Goal: Task Accomplishment & Management: Complete application form

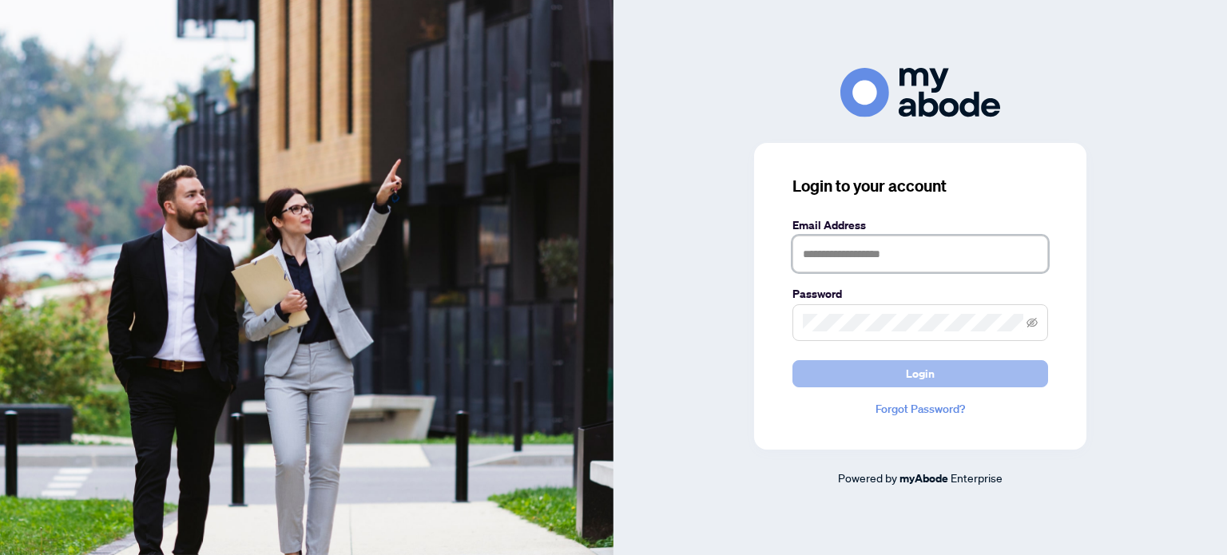
type input "**********"
click at [891, 375] on button "Login" at bounding box center [920, 373] width 256 height 27
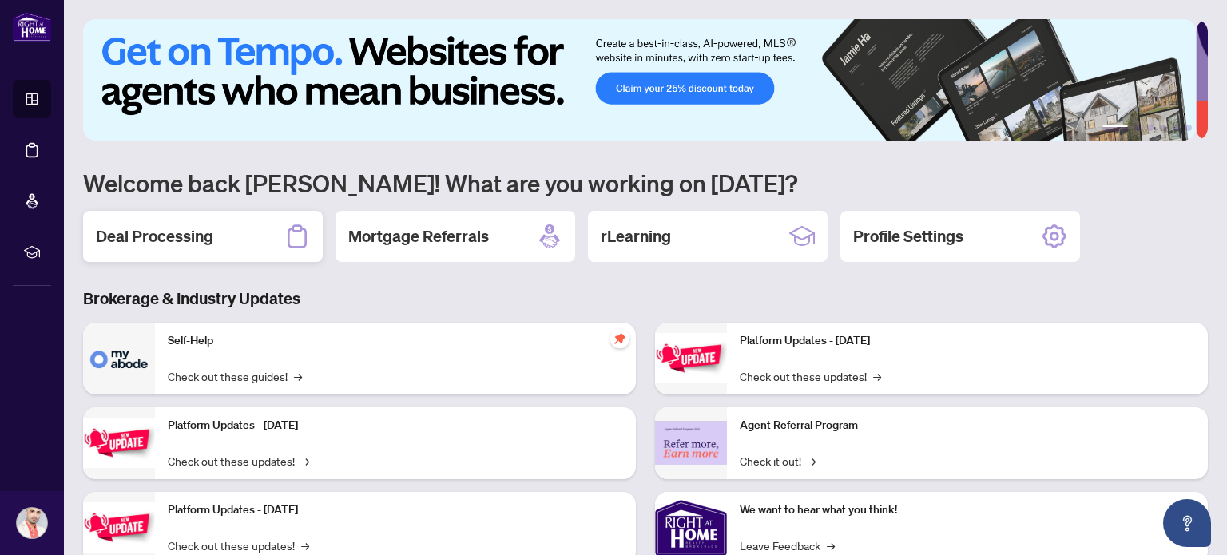
click at [189, 232] on h2 "Deal Processing" at bounding box center [154, 236] width 117 height 22
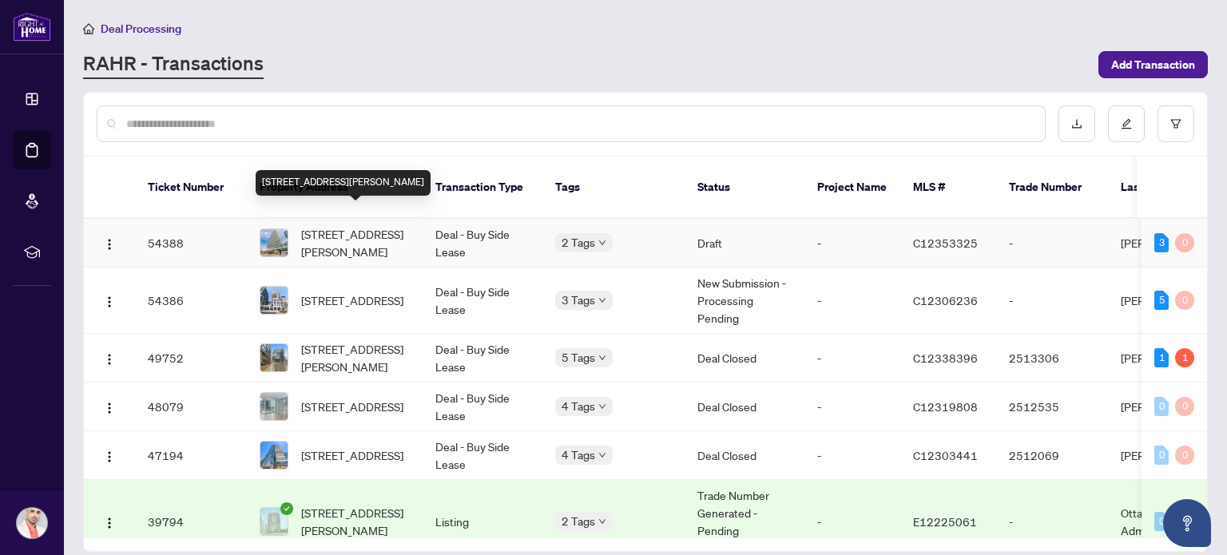
click at [367, 236] on span "[STREET_ADDRESS][PERSON_NAME]" at bounding box center [355, 242] width 109 height 35
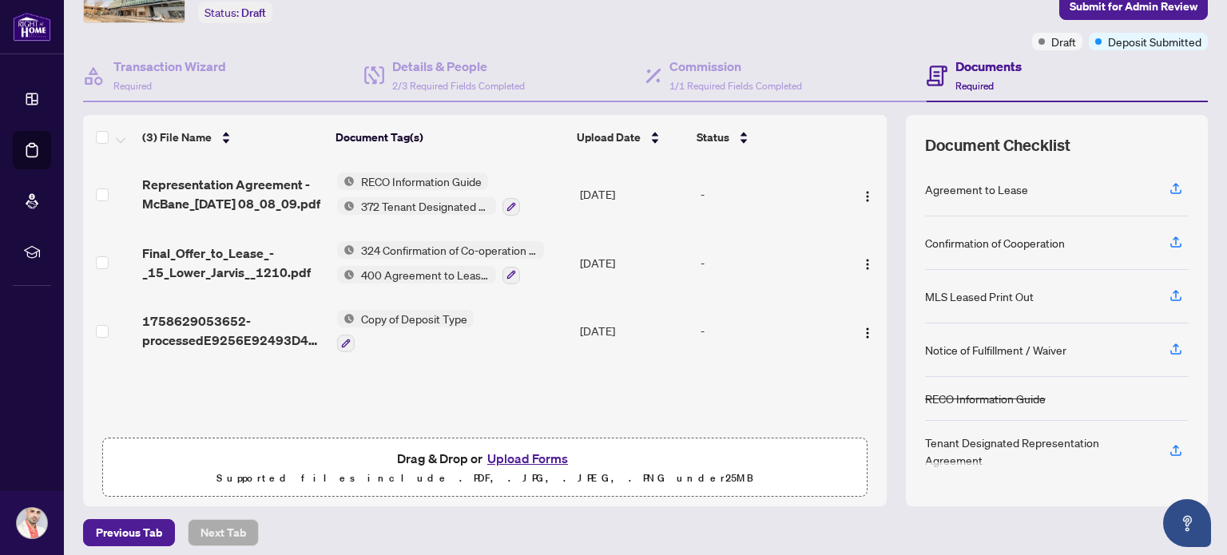
scroll to position [112, 0]
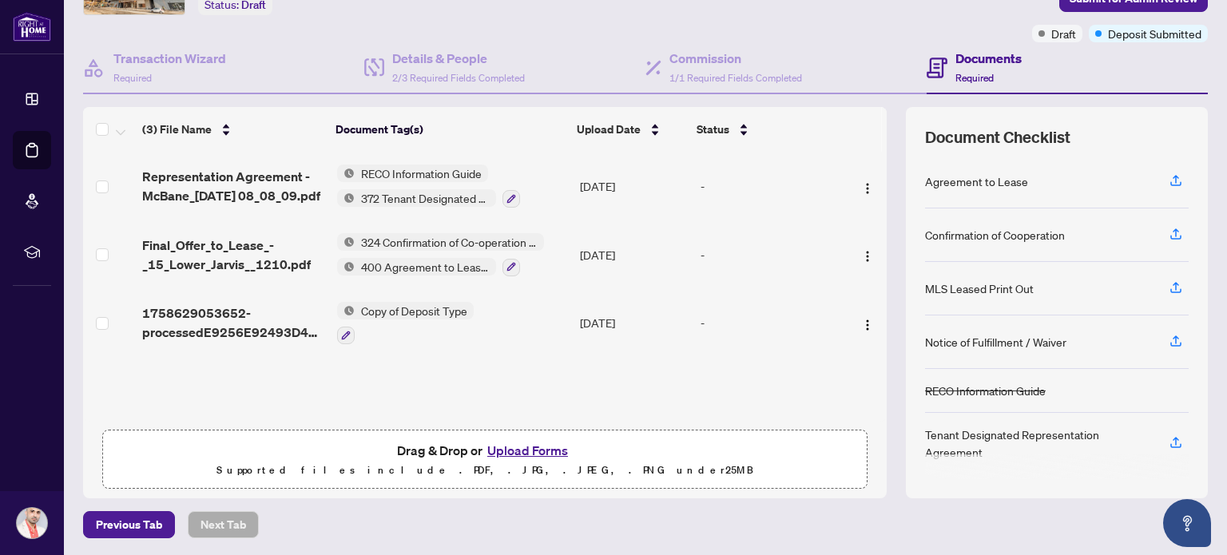
click at [529, 446] on button "Upload Forms" at bounding box center [527, 450] width 90 height 21
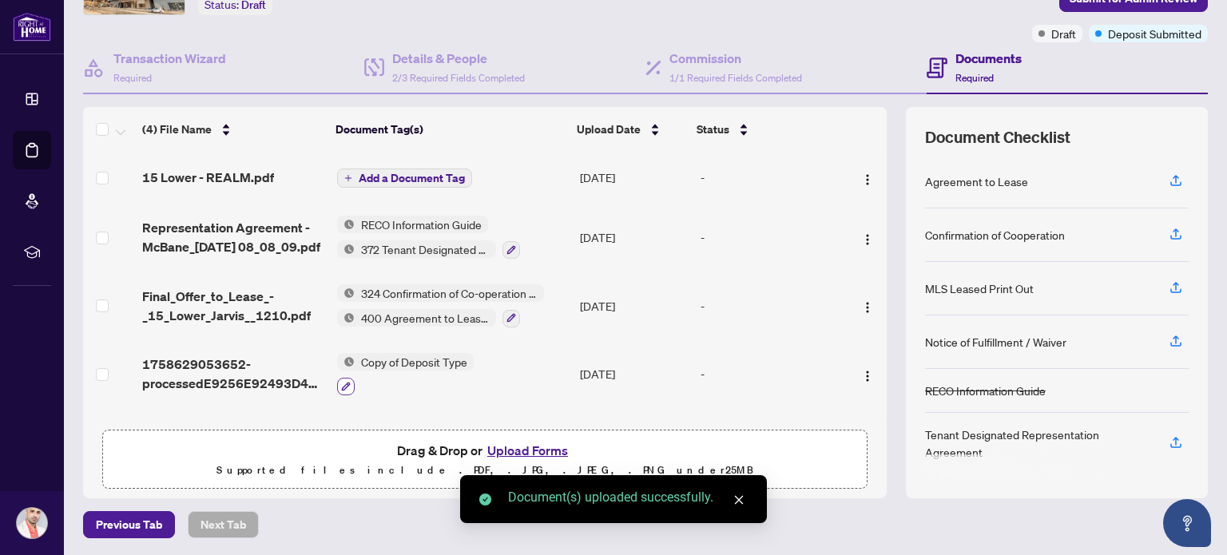
click at [341, 382] on icon "button" at bounding box center [346, 387] width 10 height 10
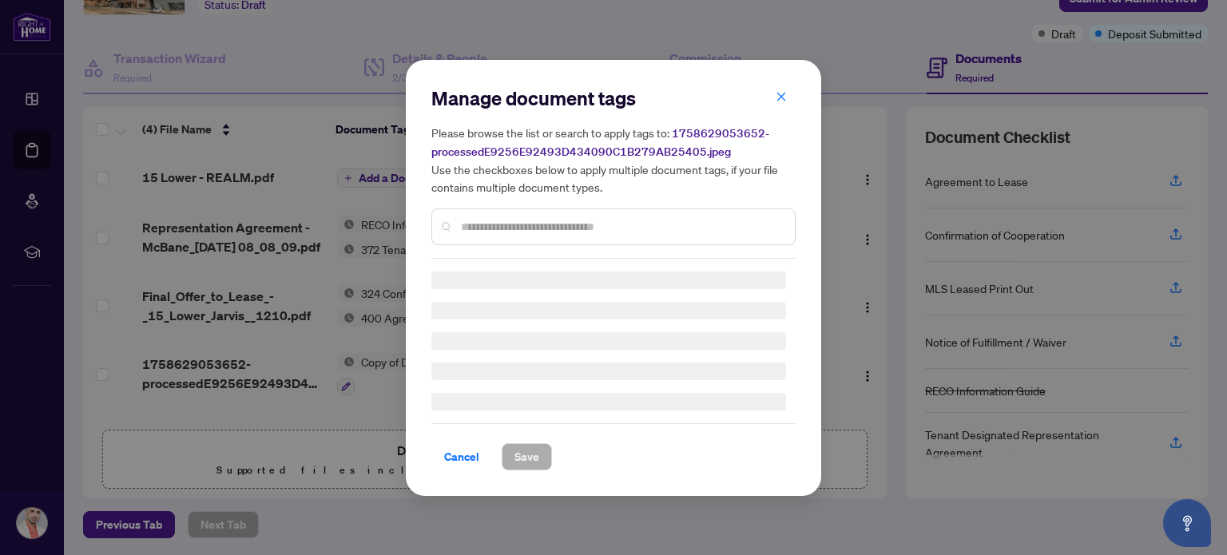
click at [557, 224] on input "text" at bounding box center [621, 227] width 321 height 18
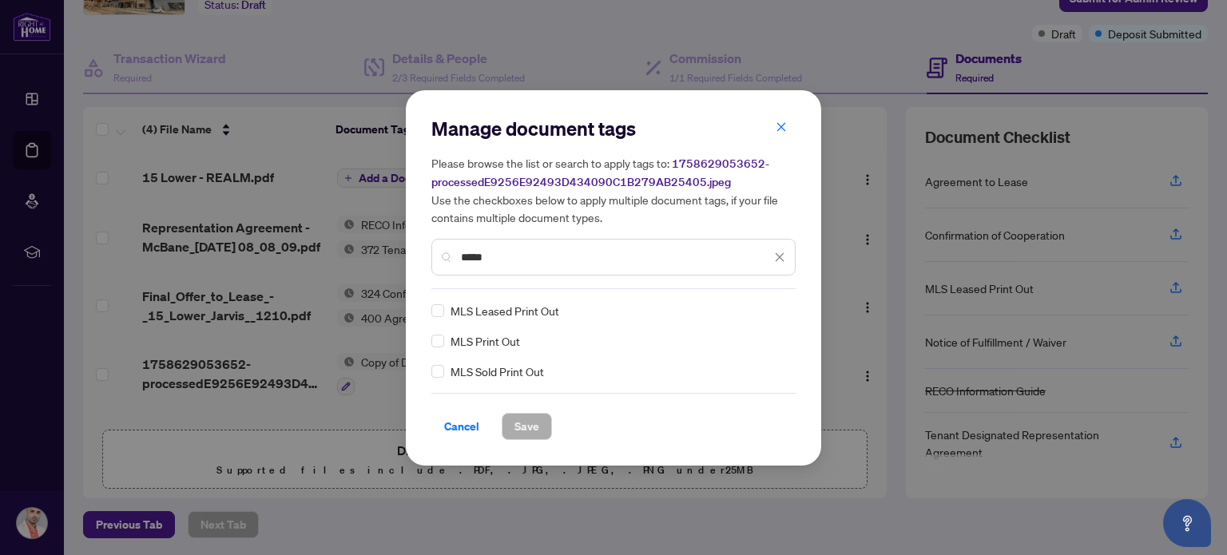
type input "*****"
click at [530, 428] on span "Save" at bounding box center [526, 427] width 25 height 26
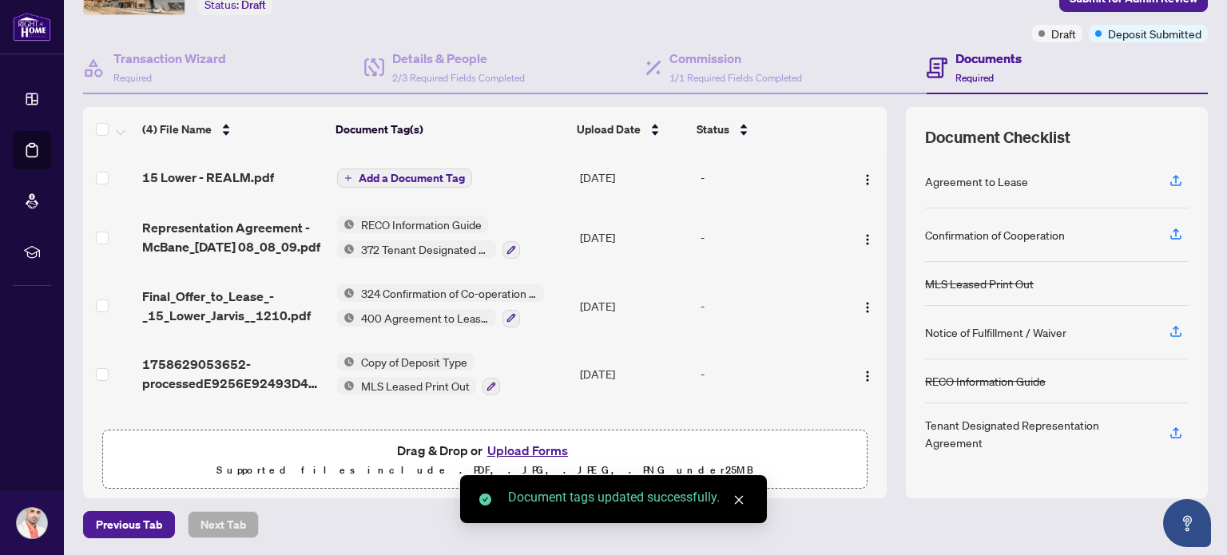
click at [507, 447] on button "Upload Forms" at bounding box center [527, 450] width 90 height 21
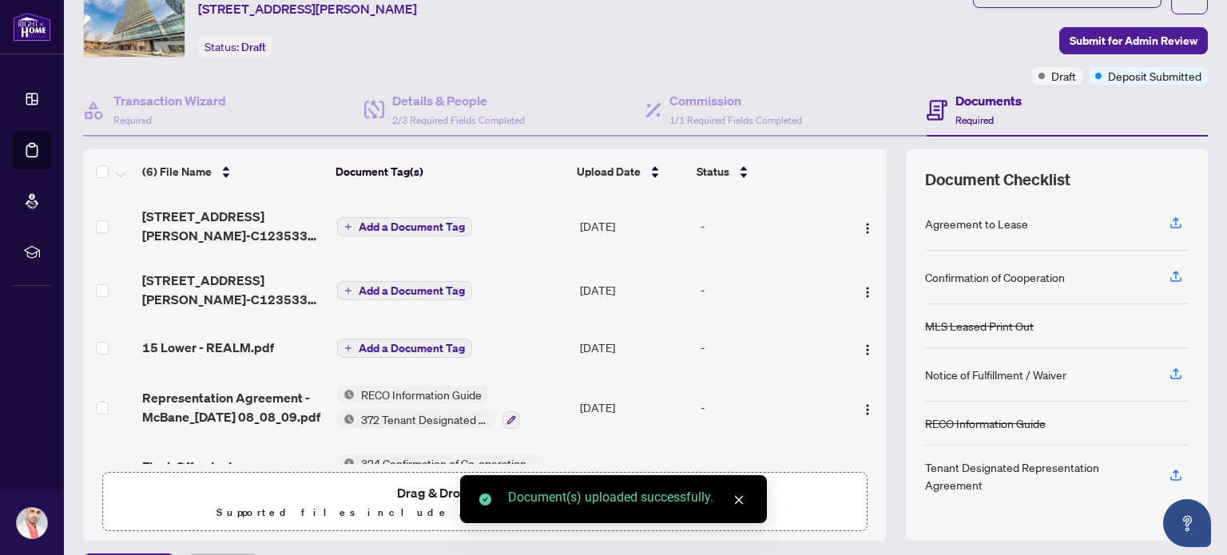
scroll to position [32, 0]
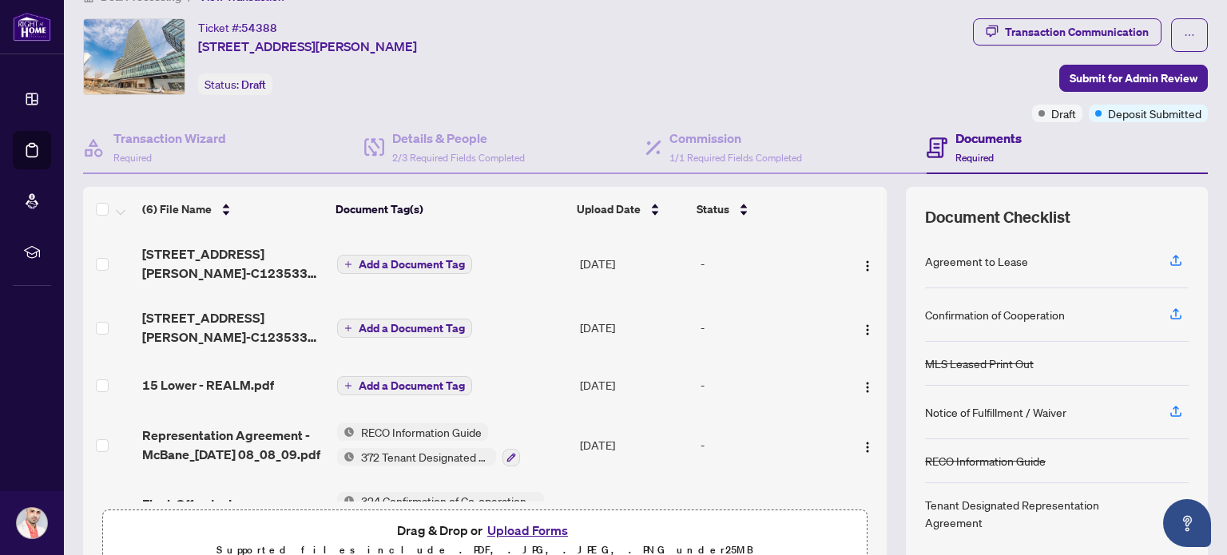
click at [389, 380] on span "Add a Document Tag" at bounding box center [412, 385] width 106 height 11
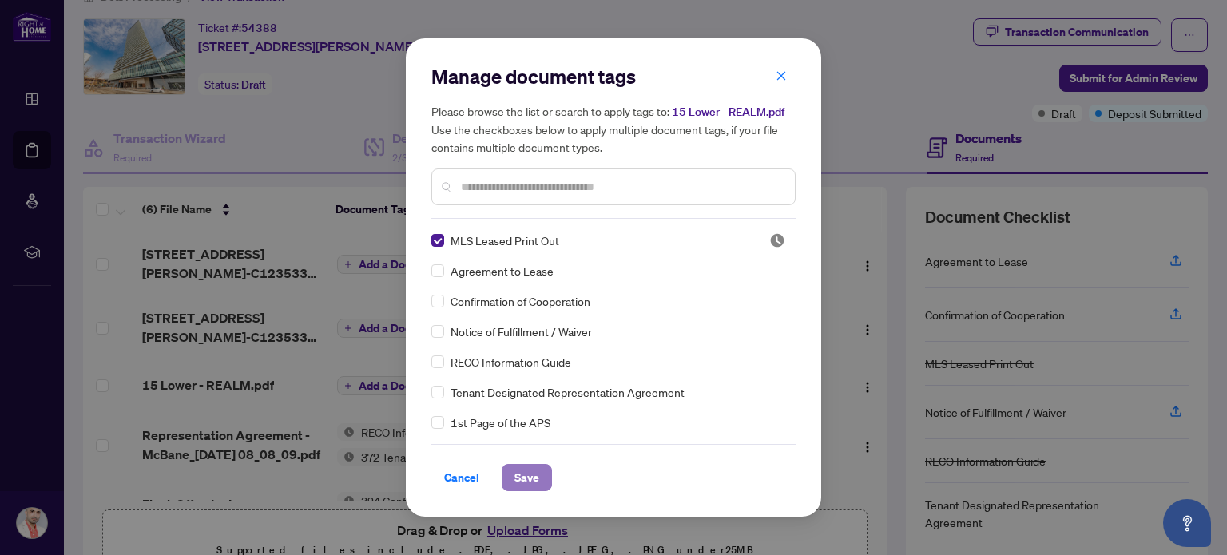
click at [521, 470] on span "Save" at bounding box center [526, 478] width 25 height 26
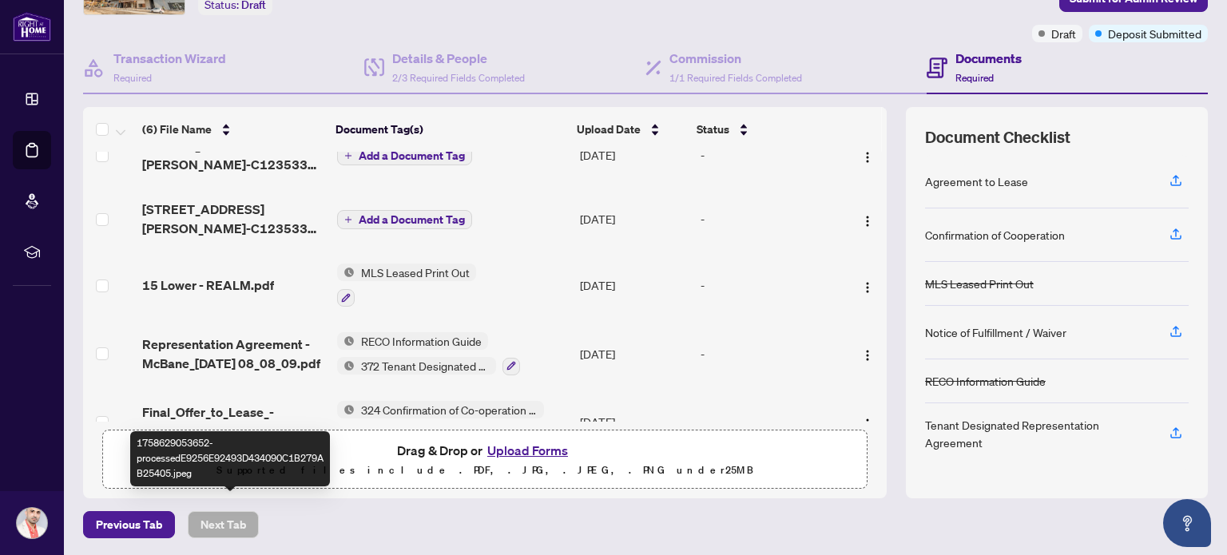
scroll to position [0, 0]
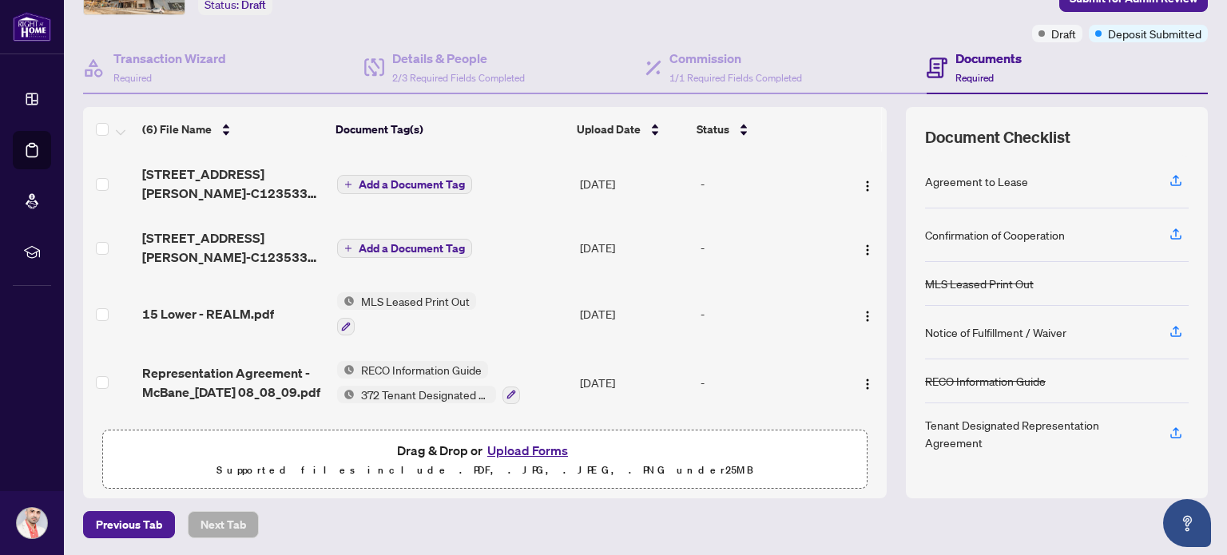
click at [387, 184] on span "Add a Document Tag" at bounding box center [412, 184] width 106 height 11
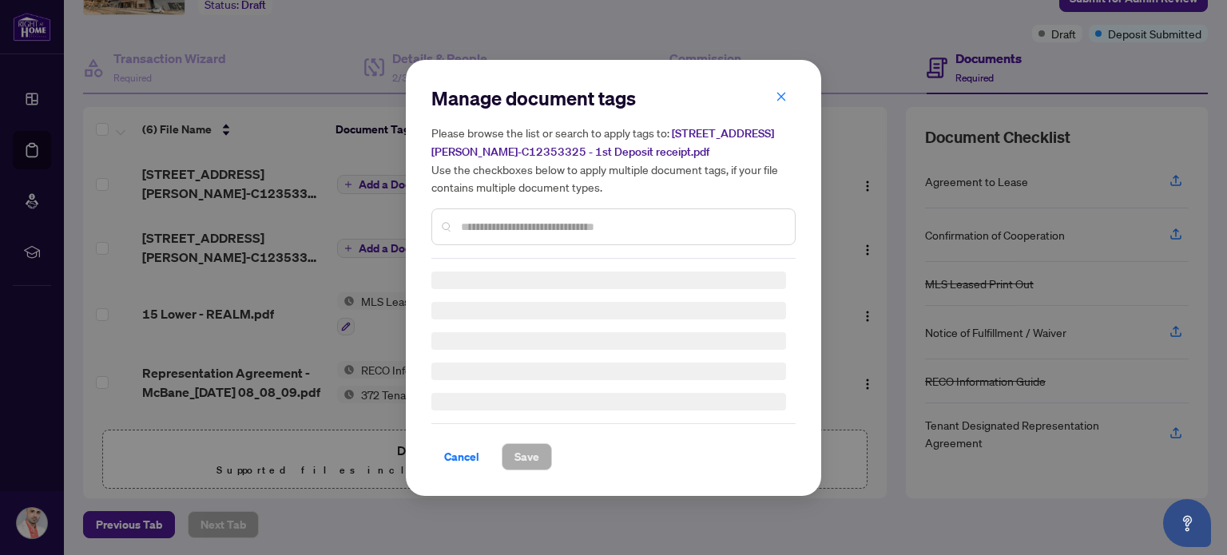
click at [488, 226] on div "Manage document tags Please browse the list or search to apply tags to: [STREET…" at bounding box center [613, 171] width 364 height 173
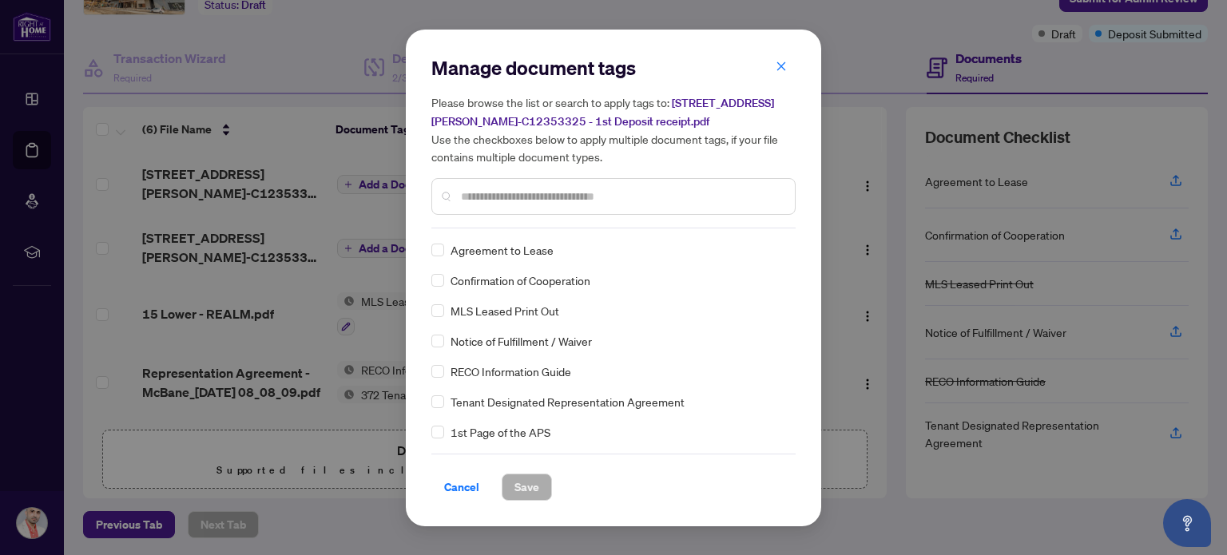
click at [525, 197] on input "text" at bounding box center [621, 197] width 321 height 18
type input "*"
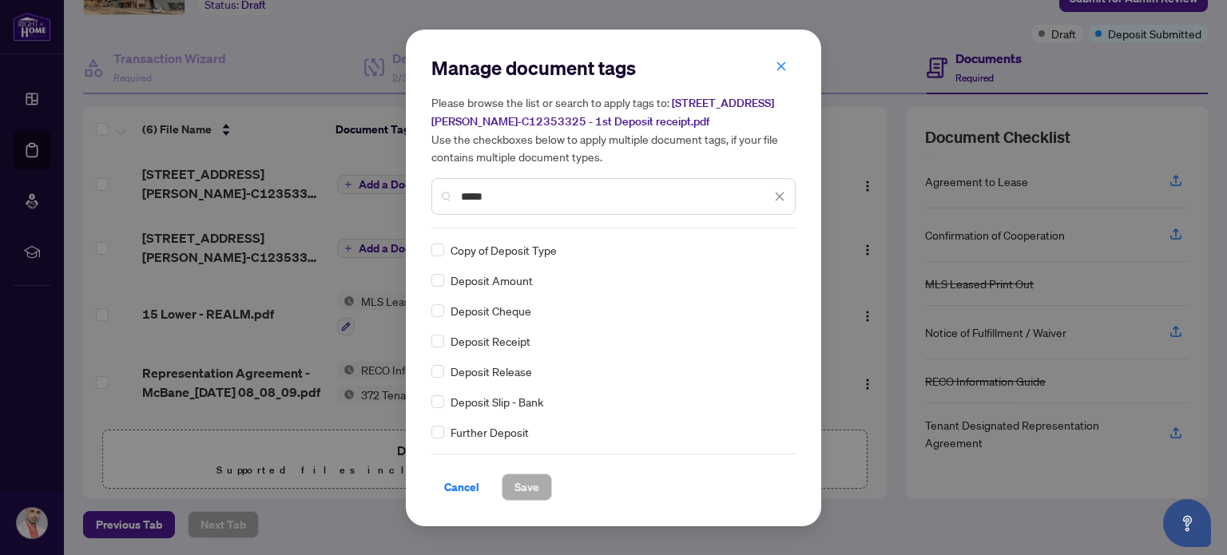
type input "*****"
click at [532, 482] on button "Save" at bounding box center [527, 487] width 50 height 27
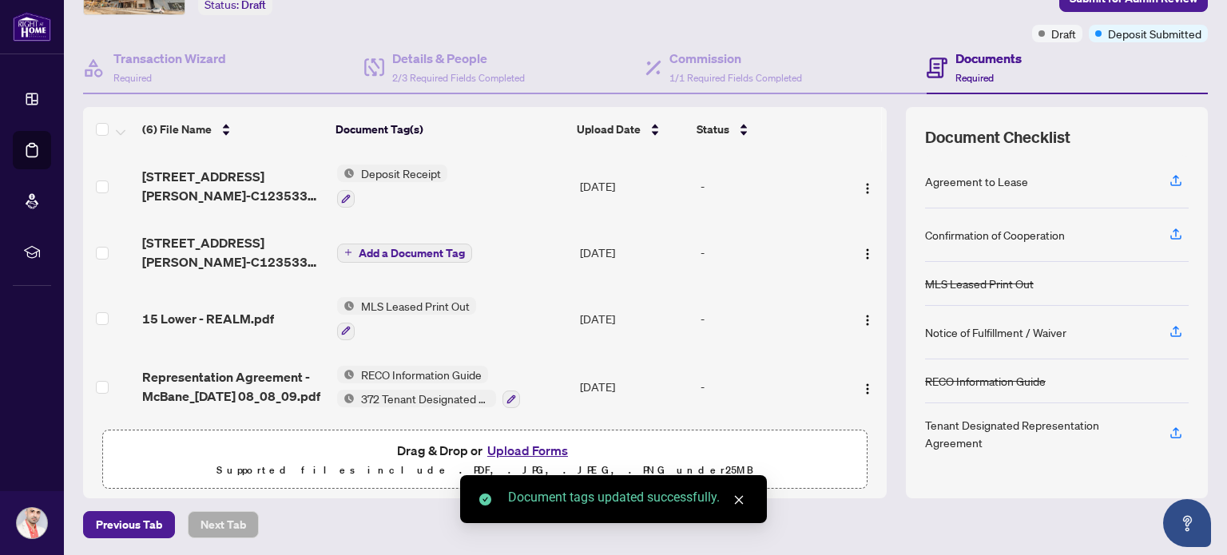
click at [364, 251] on span "Add a Document Tag" at bounding box center [412, 253] width 106 height 11
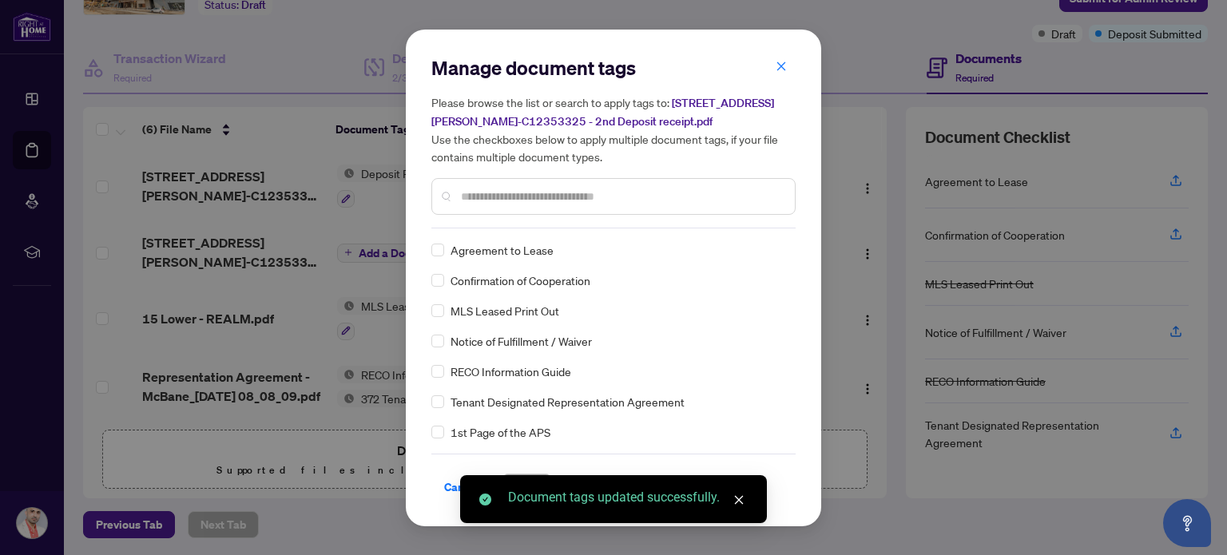
click at [536, 226] on div "Manage document tags Please browse the list or search to apply tags to: [STREET…" at bounding box center [613, 141] width 364 height 173
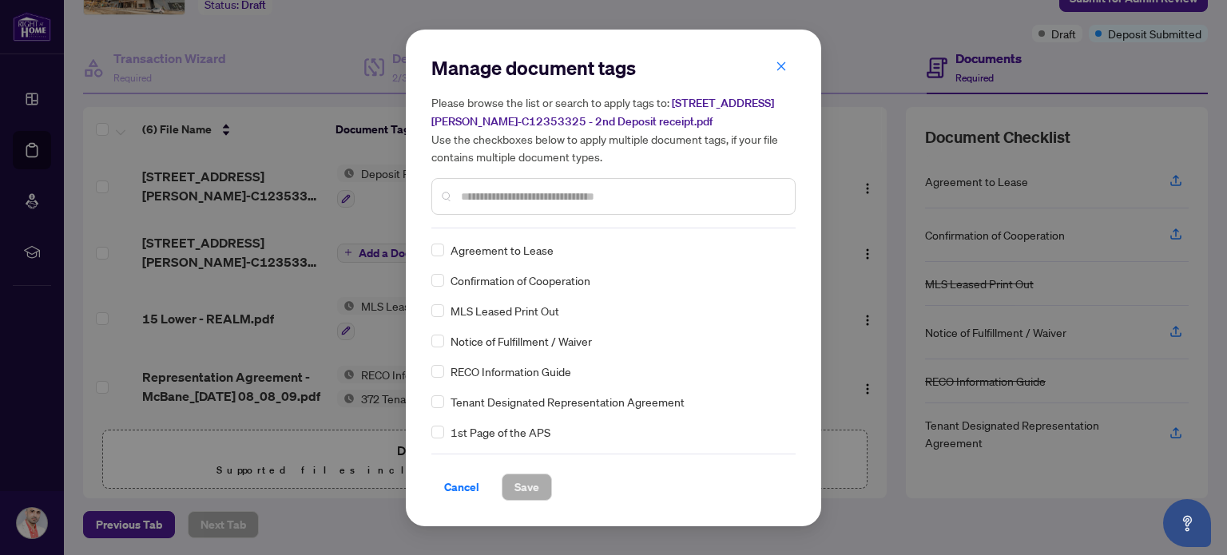
click at [530, 197] on input "text" at bounding box center [621, 197] width 321 height 18
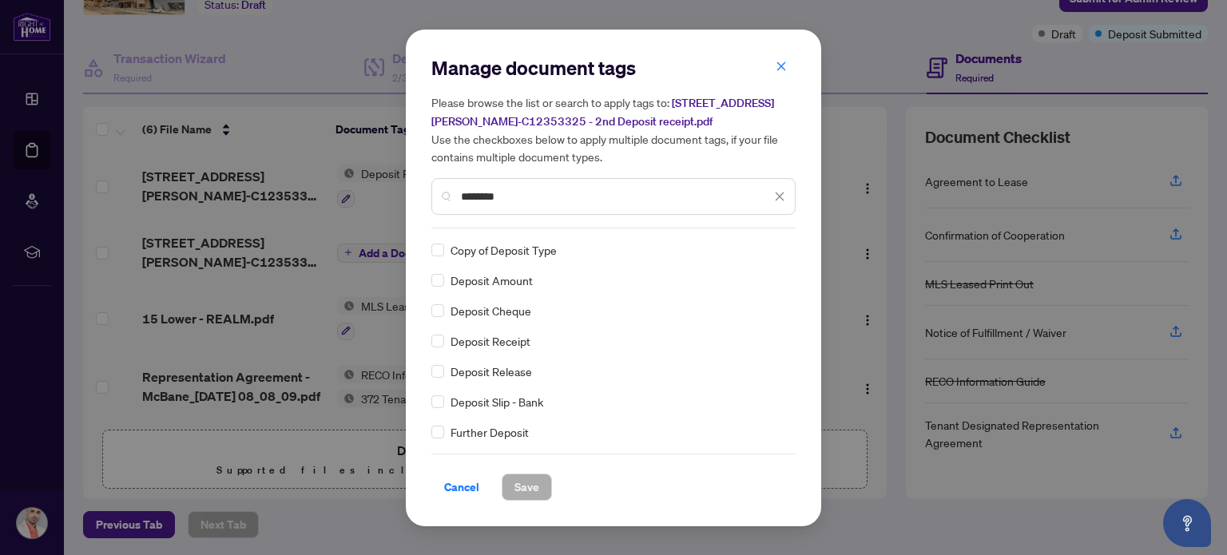
type input "*******"
click at [530, 484] on span "Save" at bounding box center [526, 487] width 25 height 26
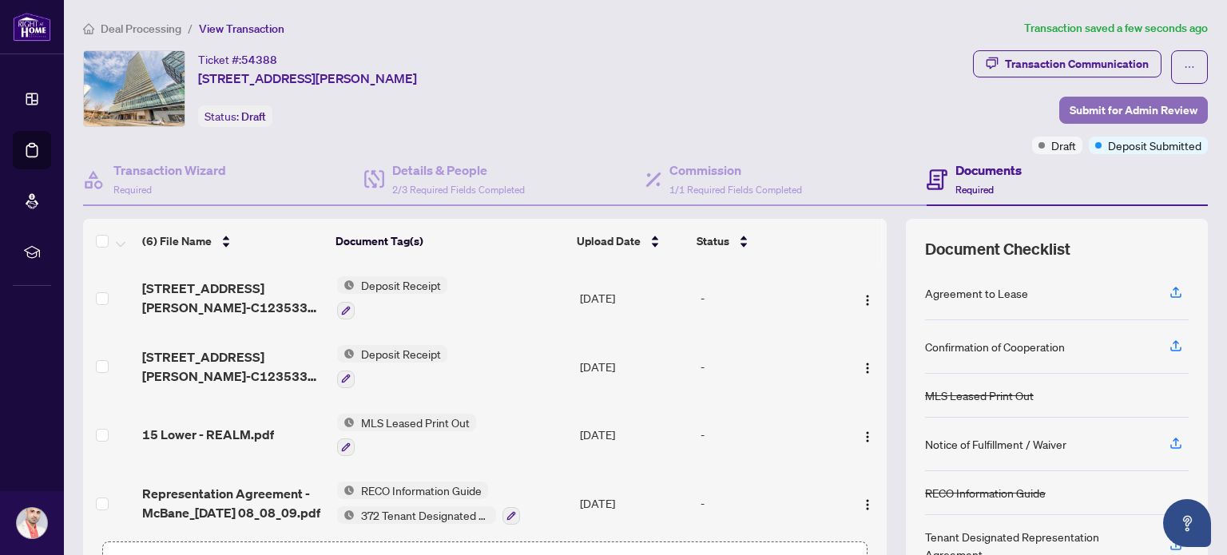
click at [1118, 116] on span "Submit for Admin Review" at bounding box center [1133, 110] width 128 height 26
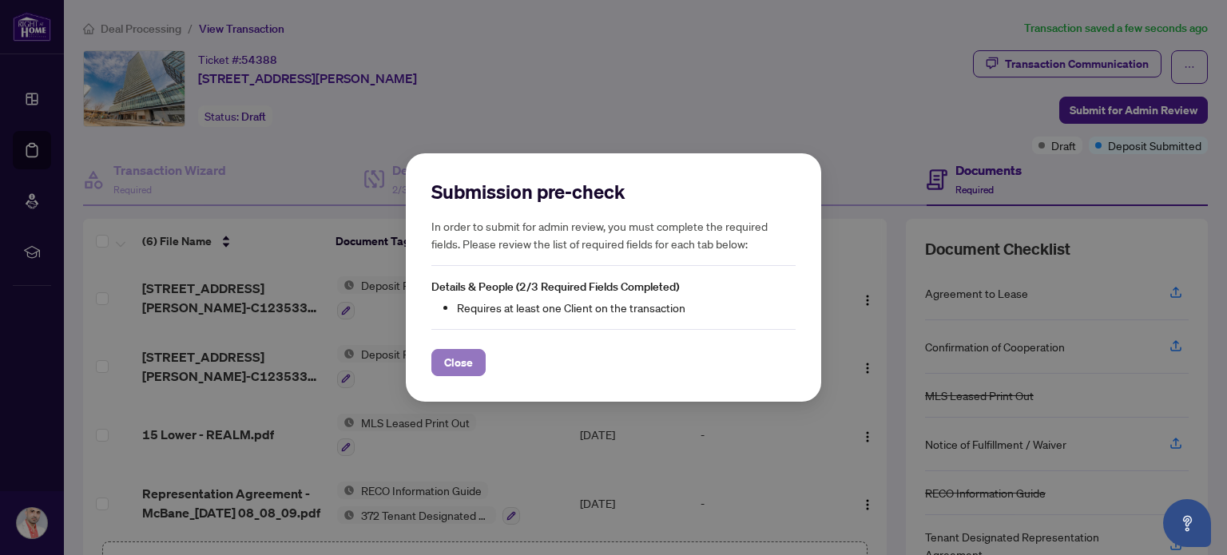
click at [463, 363] on span "Close" at bounding box center [458, 363] width 29 height 26
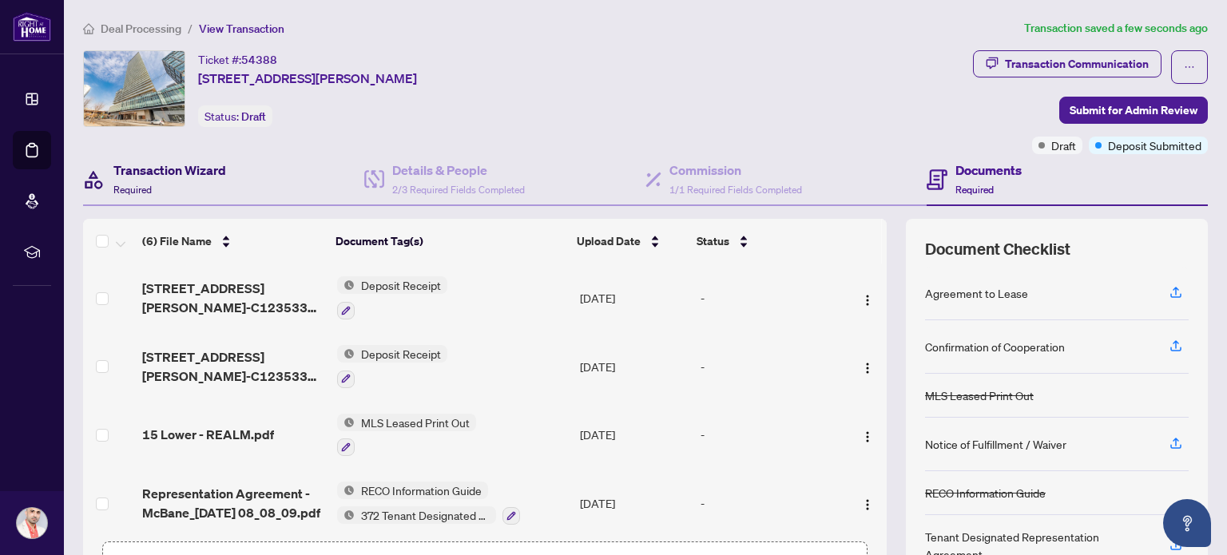
click at [161, 191] on div "Transaction Wizard Required" at bounding box center [169, 180] width 113 height 38
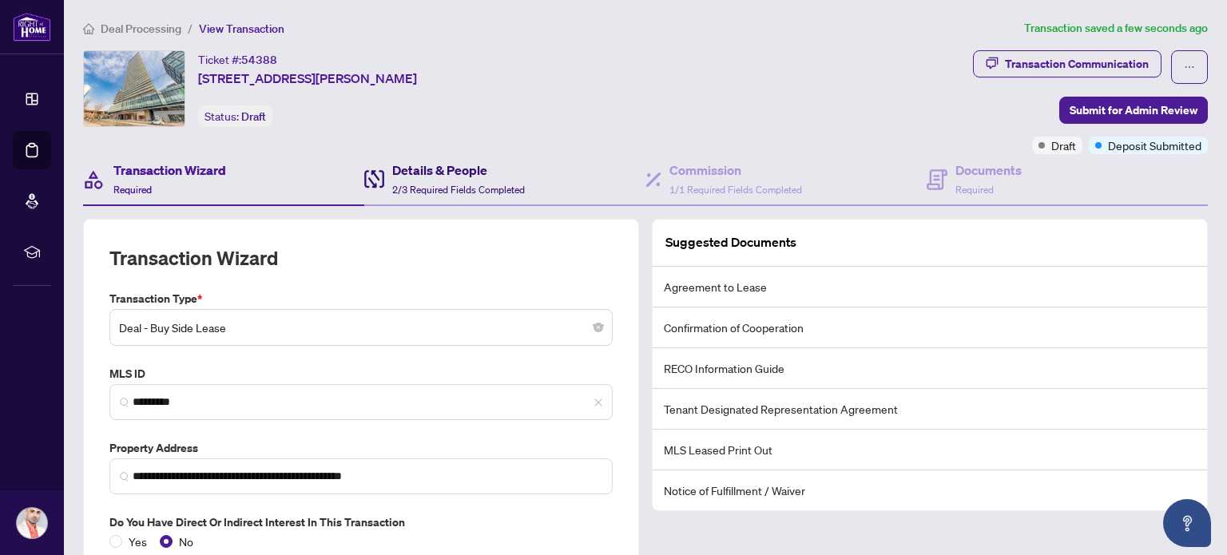
click at [430, 184] on span "2/3 Required Fields Completed" at bounding box center [458, 190] width 133 height 12
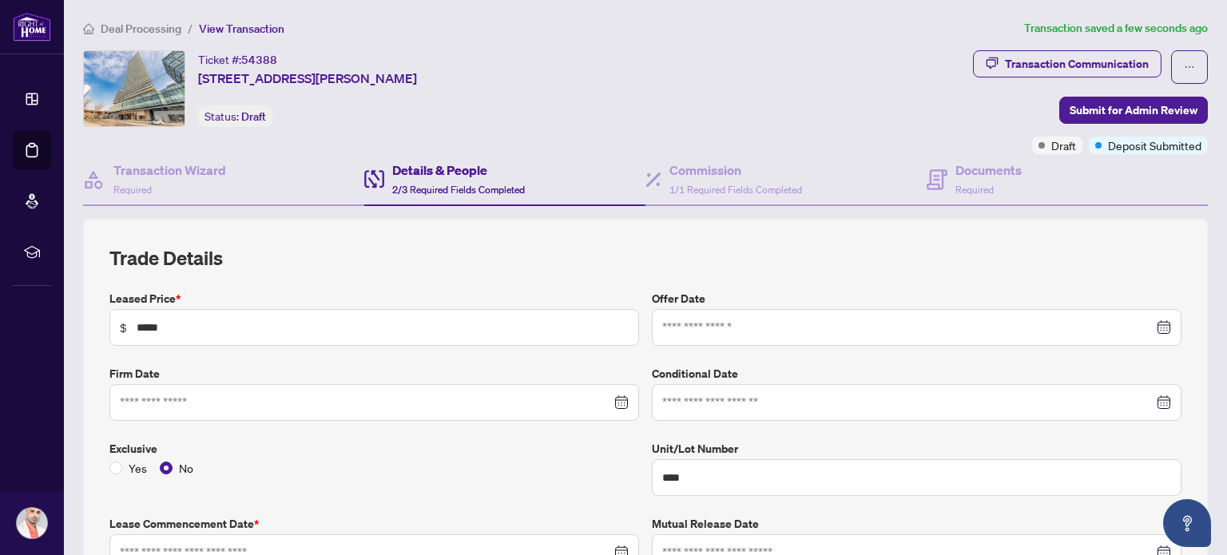
type input "**********"
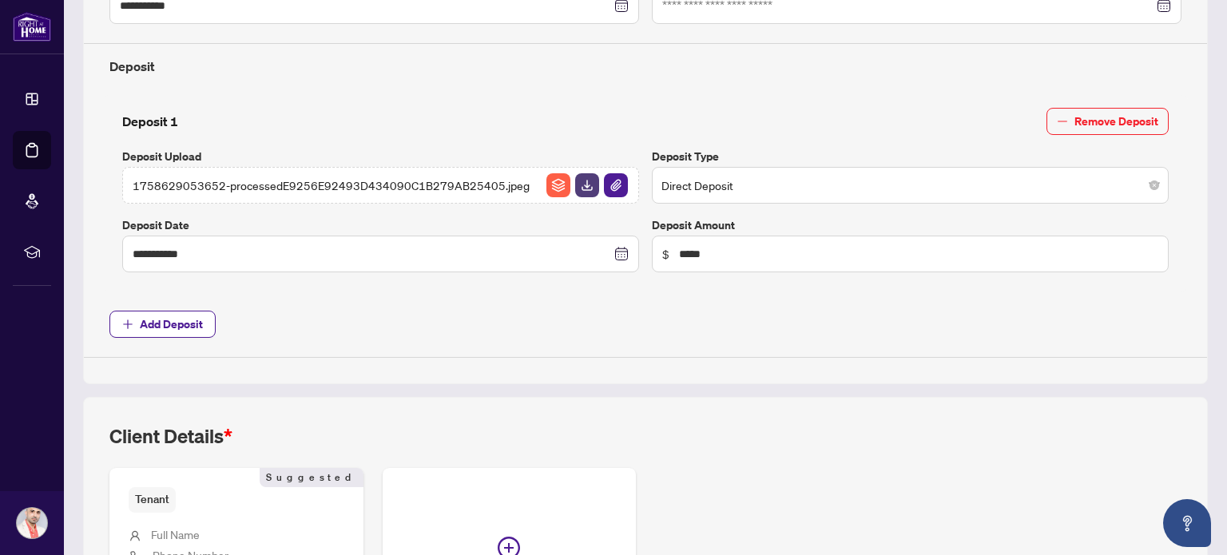
scroll to position [559, 0]
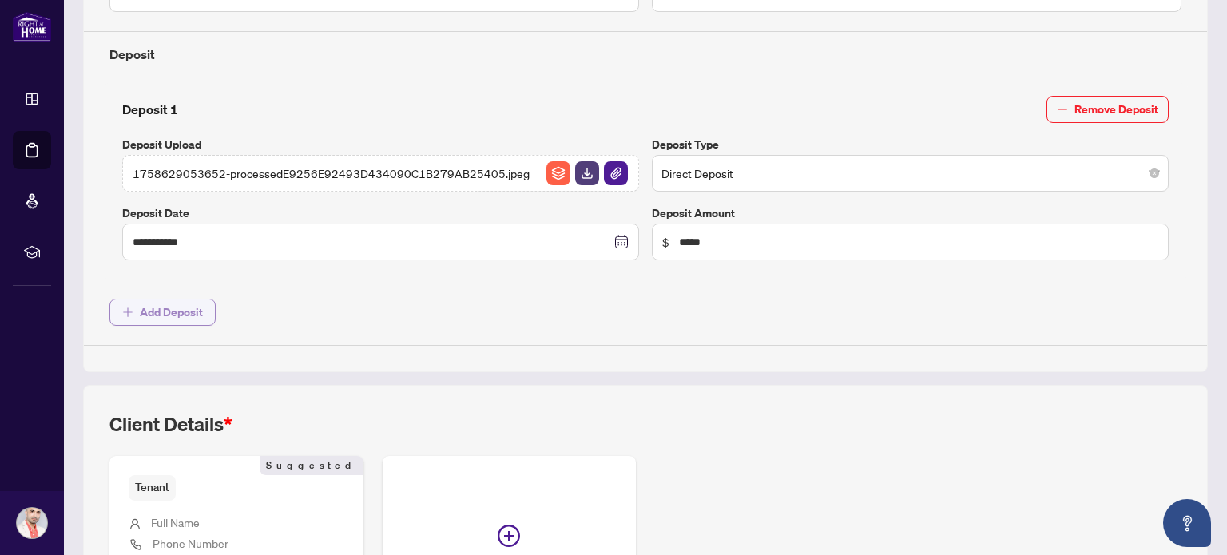
click at [153, 306] on span "Add Deposit" at bounding box center [171, 312] width 63 height 26
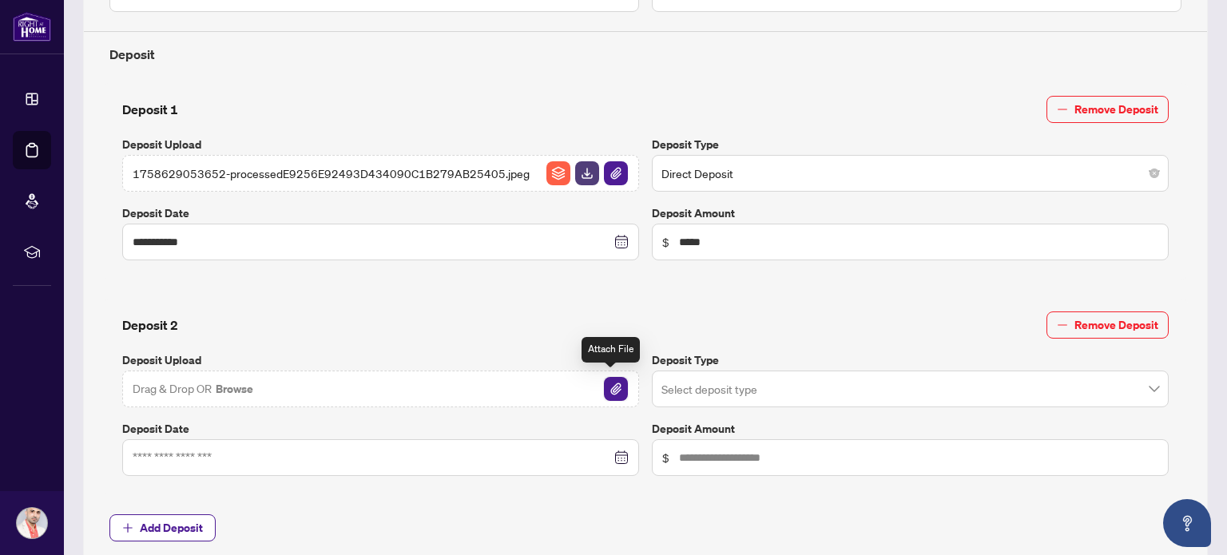
click at [610, 389] on img "button" at bounding box center [616, 389] width 24 height 24
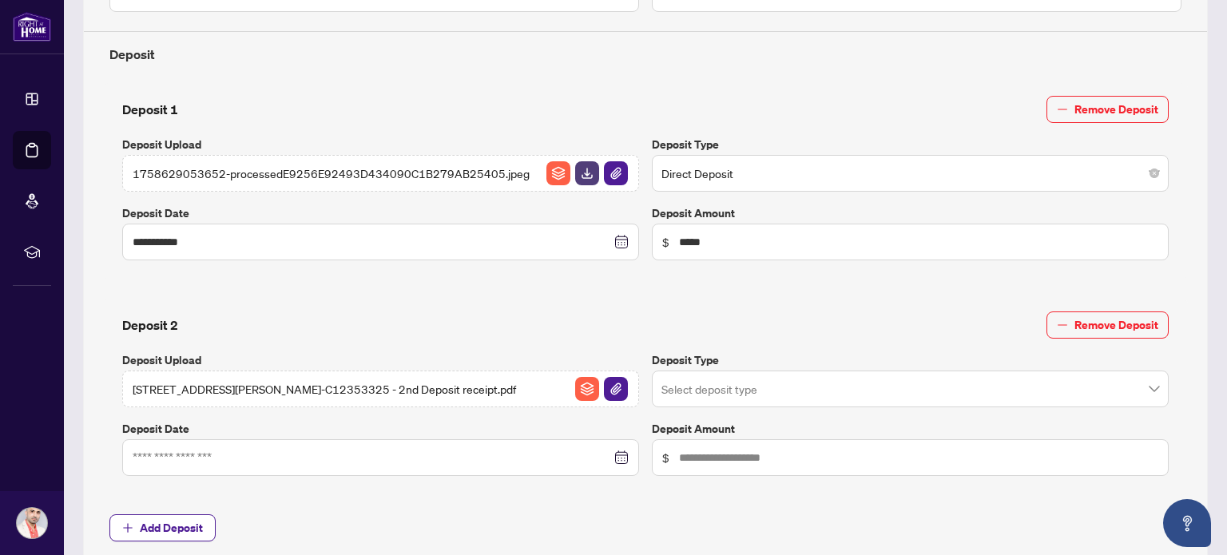
click at [746, 387] on input "search" at bounding box center [902, 391] width 483 height 35
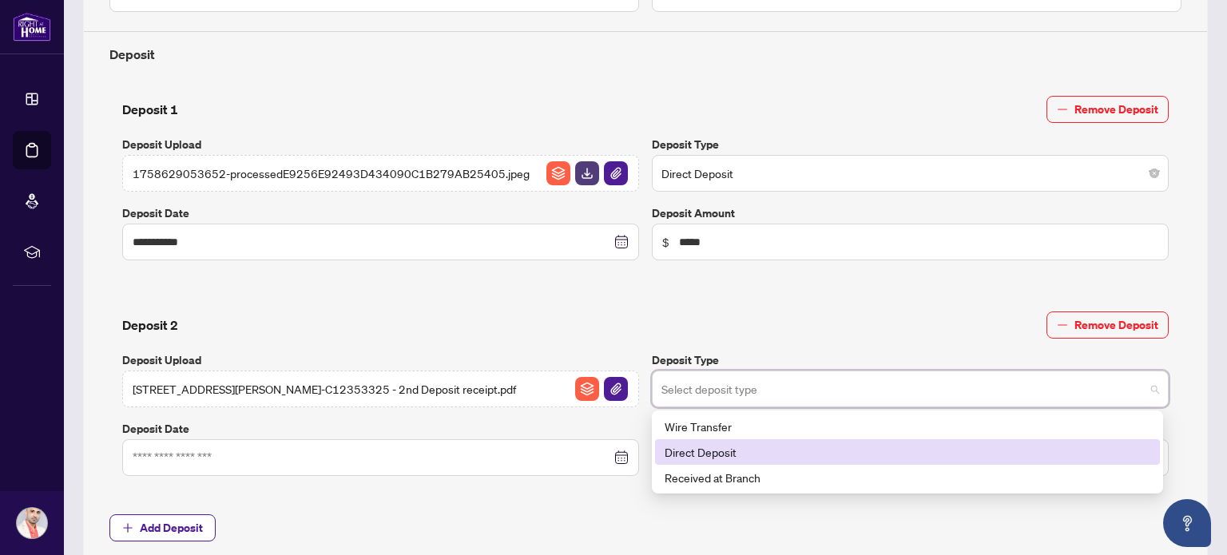
click at [721, 445] on div "Direct Deposit" at bounding box center [907, 452] width 486 height 18
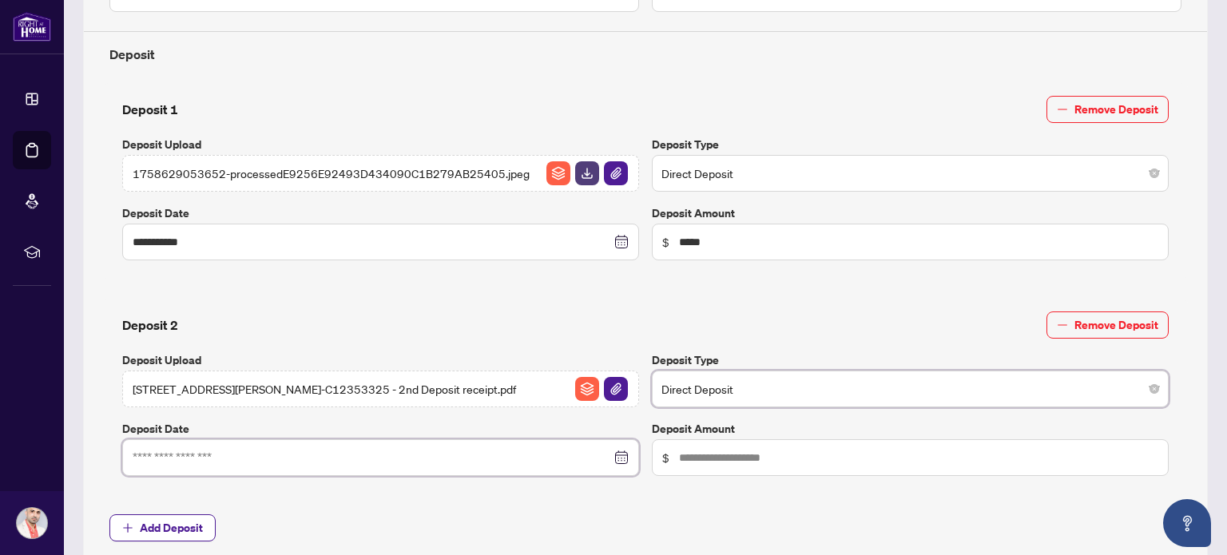
click at [374, 454] on input at bounding box center [372, 458] width 478 height 18
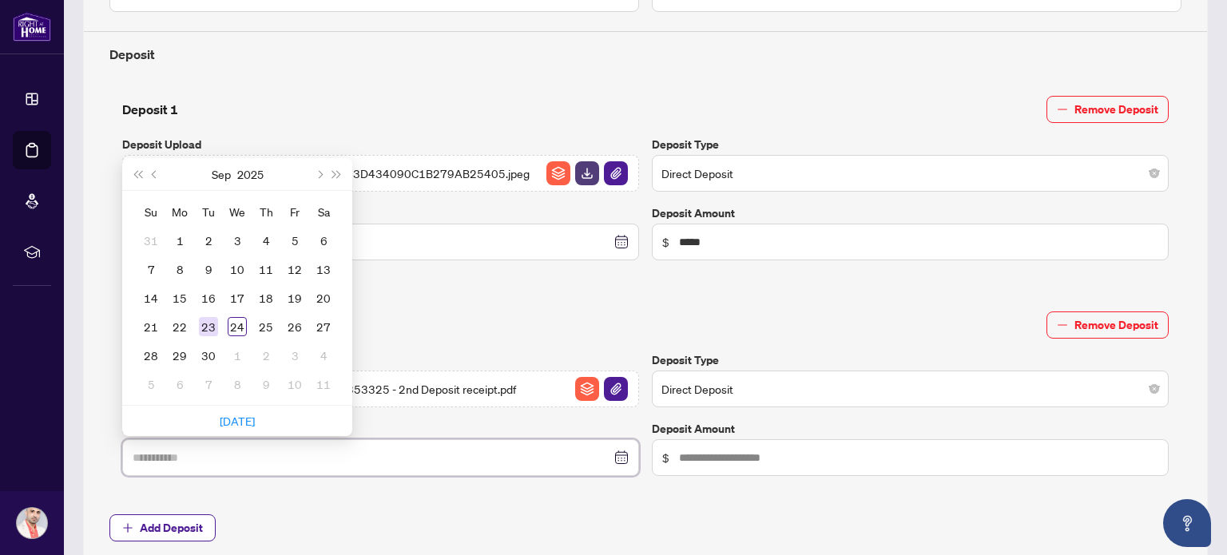
type input "**********"
click at [212, 324] on div "23" at bounding box center [208, 326] width 19 height 19
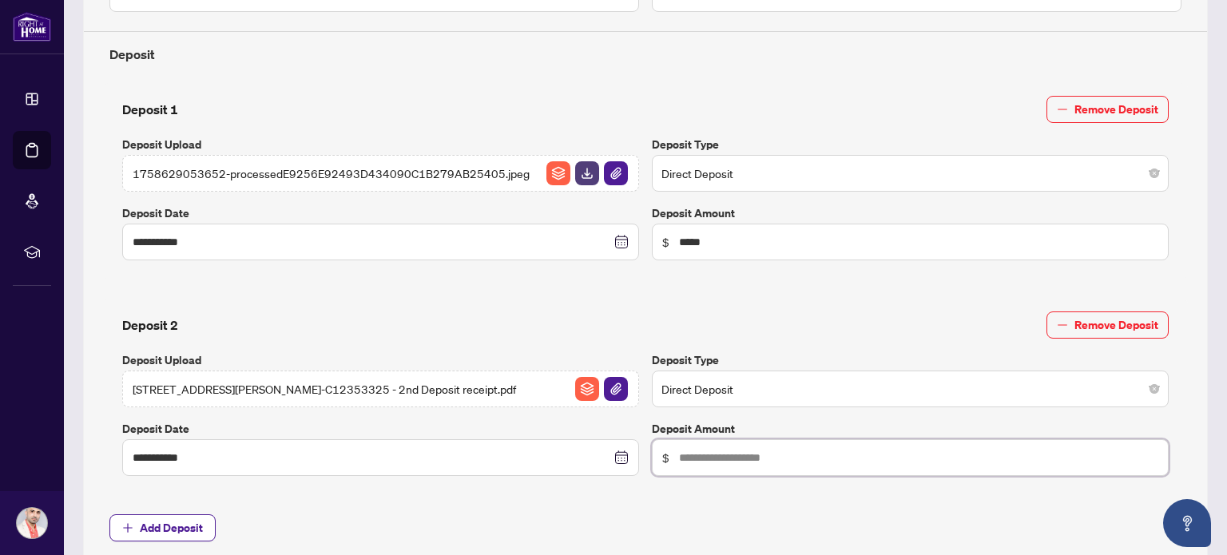
click at [708, 459] on input "text" at bounding box center [918, 458] width 479 height 18
type input "*****"
click at [573, 495] on div "**********" at bounding box center [645, 146] width 1085 height 831
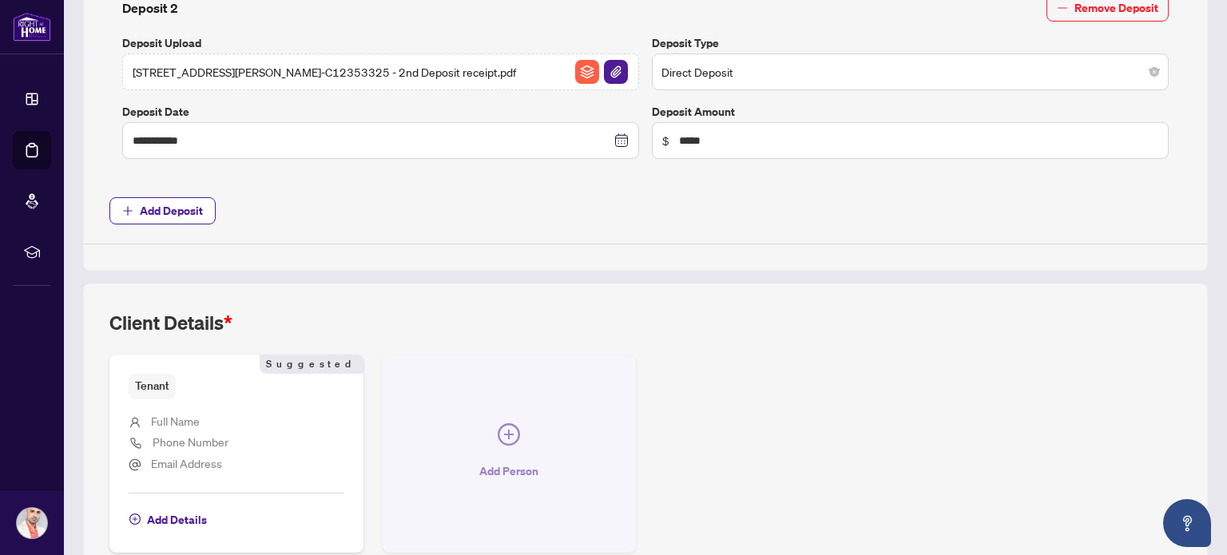
scroll to position [952, 0]
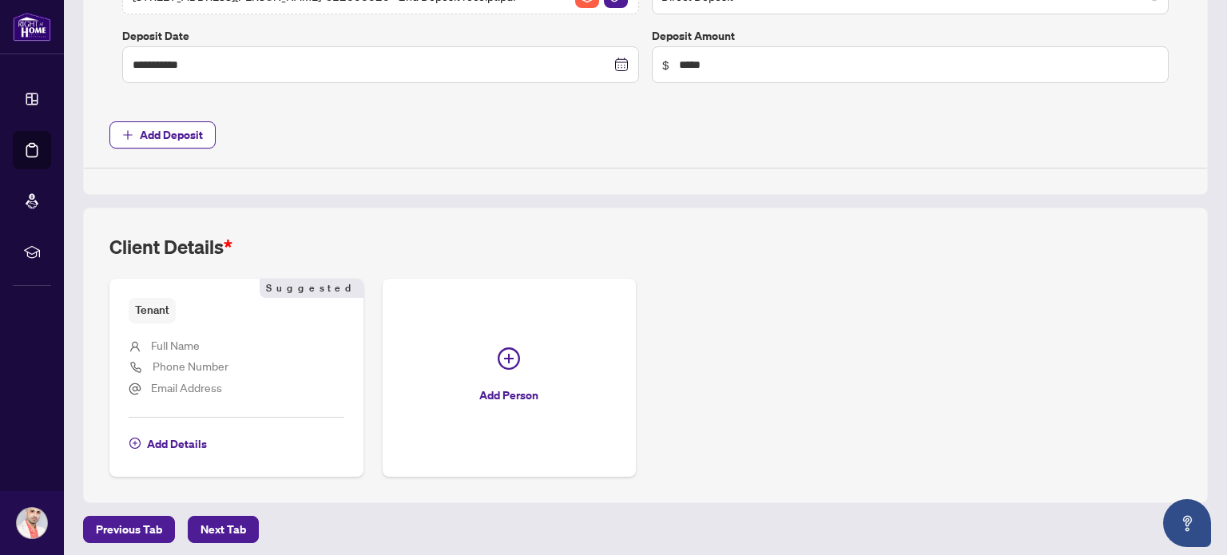
drag, startPoint x: 170, startPoint y: 360, endPoint x: 160, endPoint y: 367, distance: 12.6
click at [171, 360] on span "Phone Number" at bounding box center [191, 366] width 76 height 14
click at [171, 440] on span "Add Details" at bounding box center [177, 444] width 60 height 26
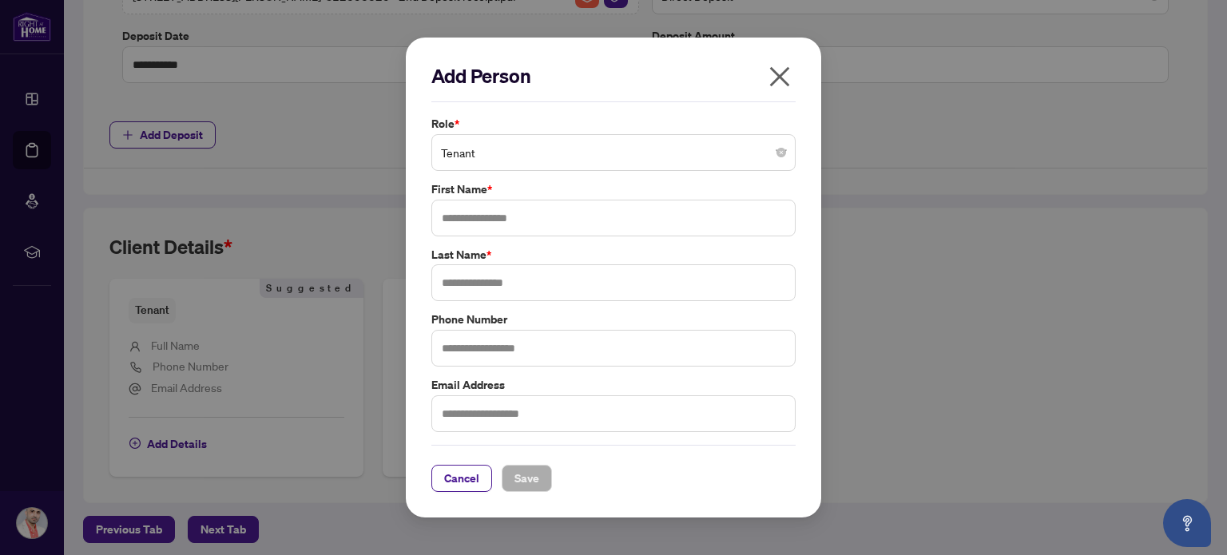
click at [476, 155] on span "Tenant" at bounding box center [613, 152] width 345 height 30
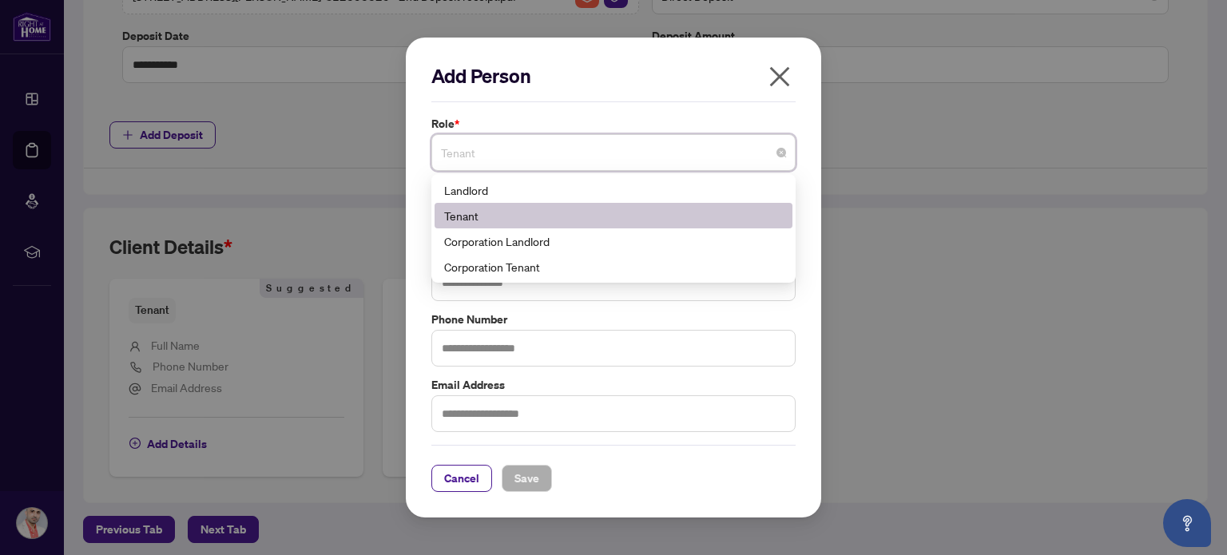
click at [476, 155] on span "Tenant" at bounding box center [613, 152] width 345 height 30
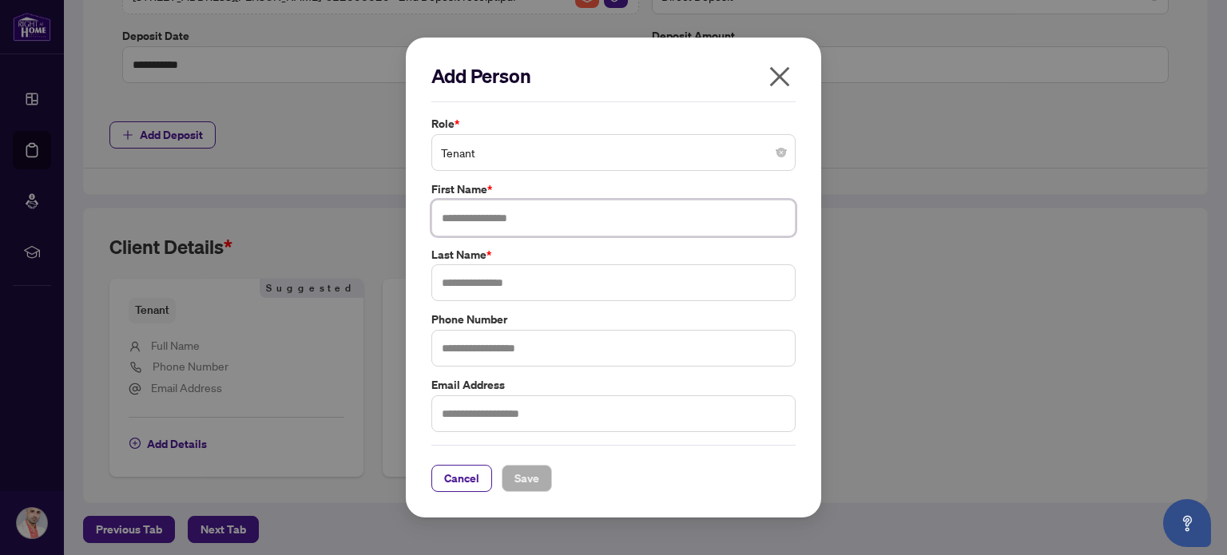
click at [506, 212] on input "text" at bounding box center [613, 218] width 364 height 37
click at [479, 146] on span "Tenant" at bounding box center [613, 152] width 345 height 30
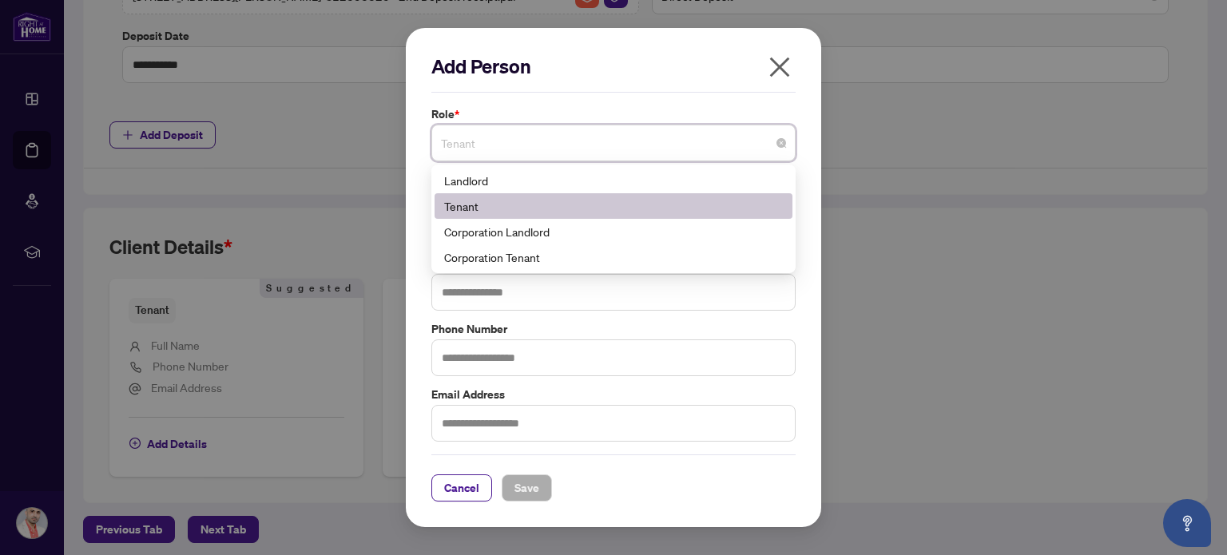
click at [479, 146] on span "Tenant" at bounding box center [613, 143] width 345 height 30
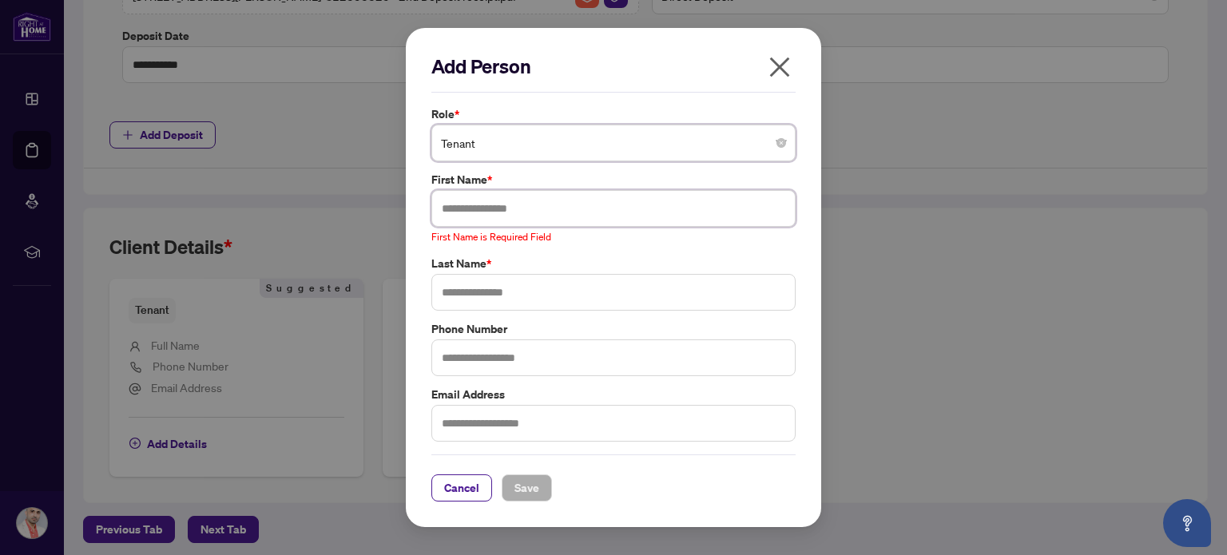
click at [486, 204] on input "text" at bounding box center [613, 208] width 364 height 37
paste input "**********"
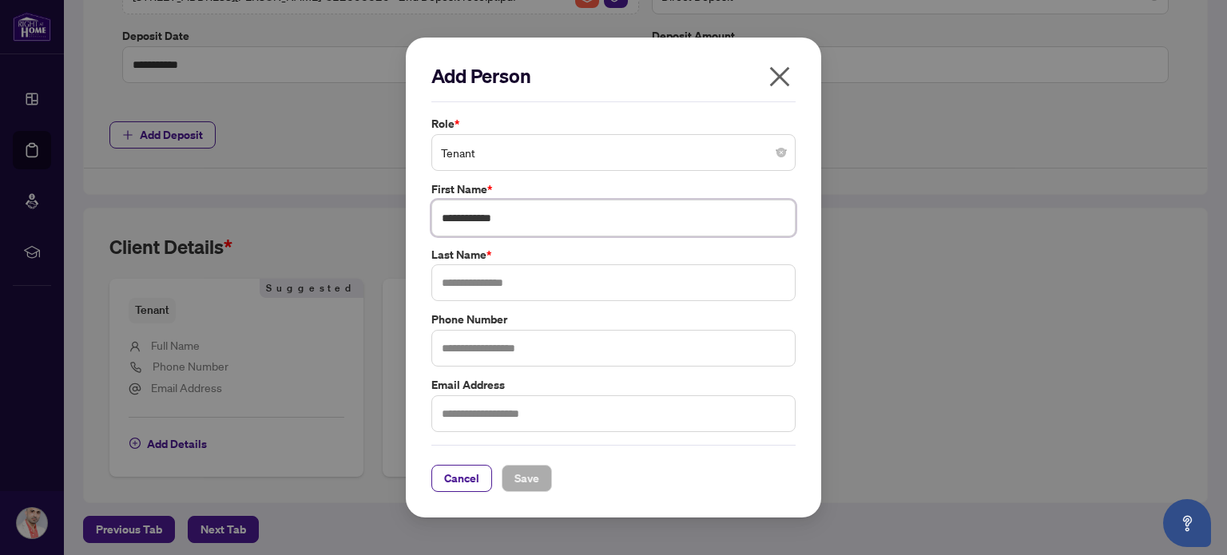
drag, startPoint x: 481, startPoint y: 220, endPoint x: 535, endPoint y: 212, distance: 54.9
click at [535, 212] on input "**********" at bounding box center [613, 218] width 364 height 37
type input "**********"
click at [476, 285] on input "text" at bounding box center [613, 282] width 364 height 37
paste input "******"
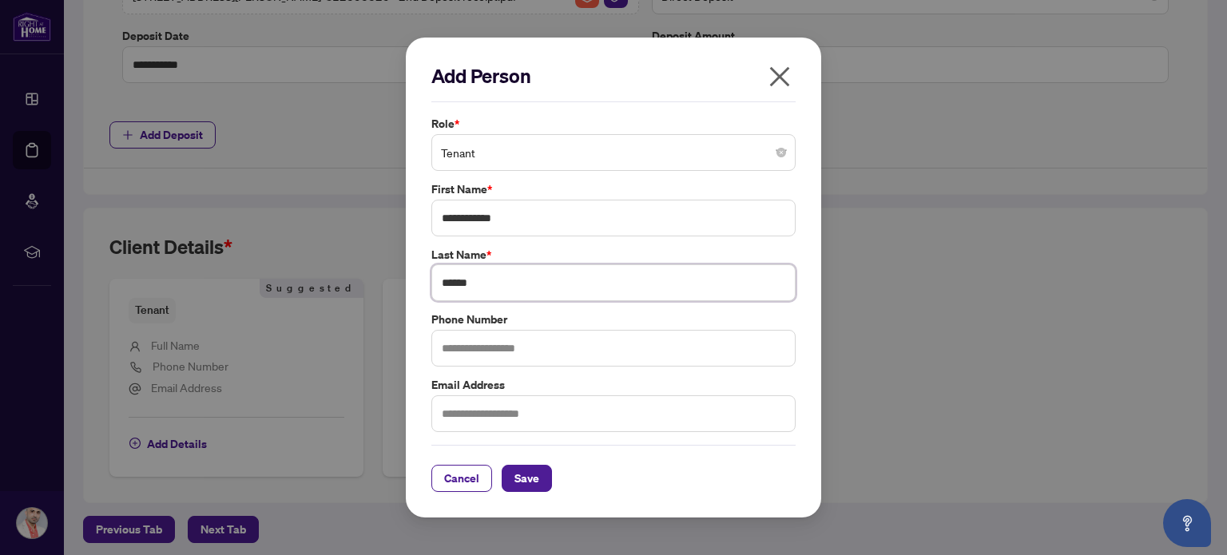
type input "******"
drag, startPoint x: 519, startPoint y: 216, endPoint x: 477, endPoint y: 216, distance: 42.3
click at [477, 216] on input "**********" at bounding box center [613, 218] width 364 height 37
type input "*****"
click at [525, 476] on span "Save" at bounding box center [526, 479] width 25 height 26
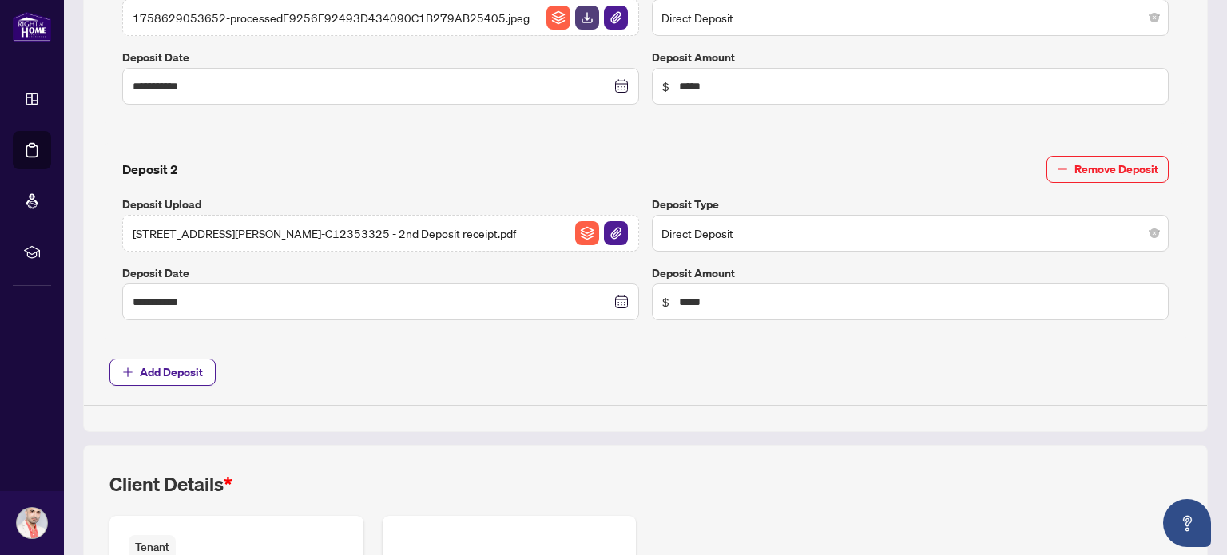
scroll to position [930, 0]
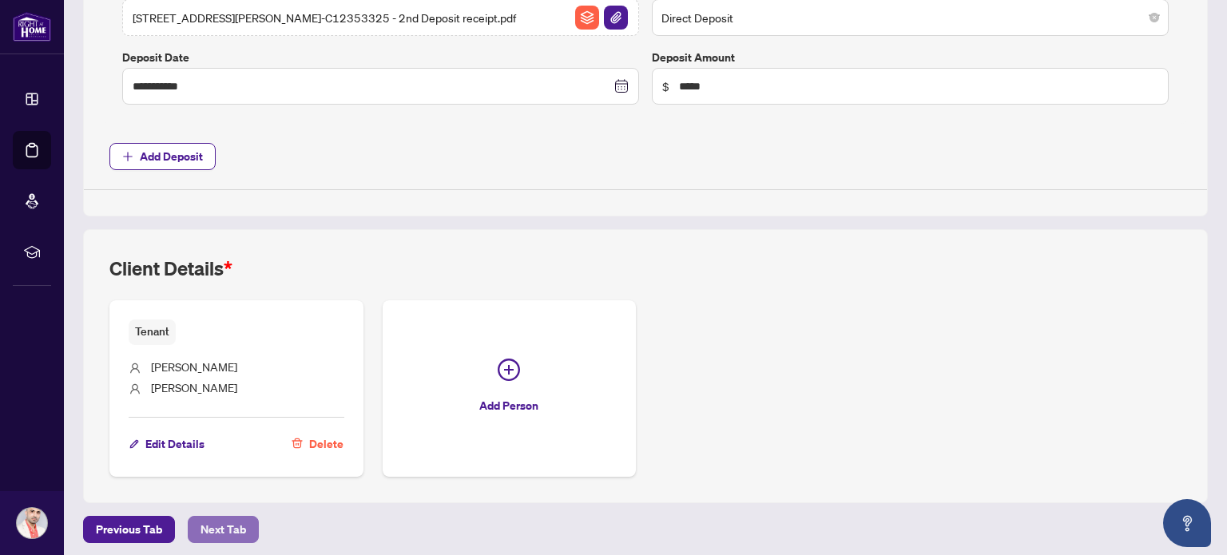
click at [208, 523] on span "Next Tab" at bounding box center [223, 530] width 46 height 26
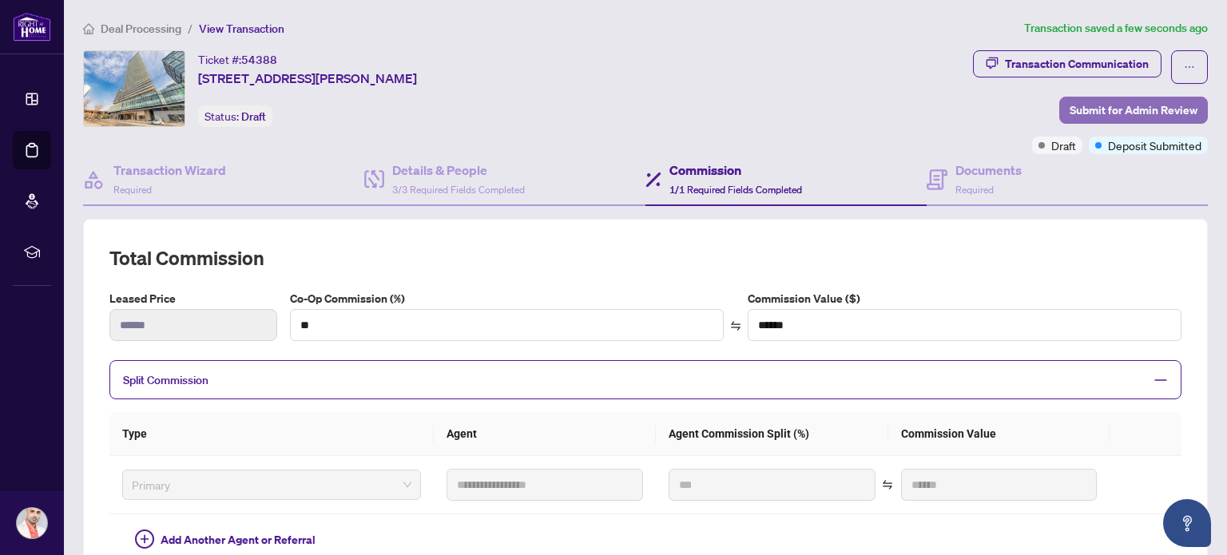
click at [1124, 101] on span "Submit for Admin Review" at bounding box center [1133, 110] width 128 height 26
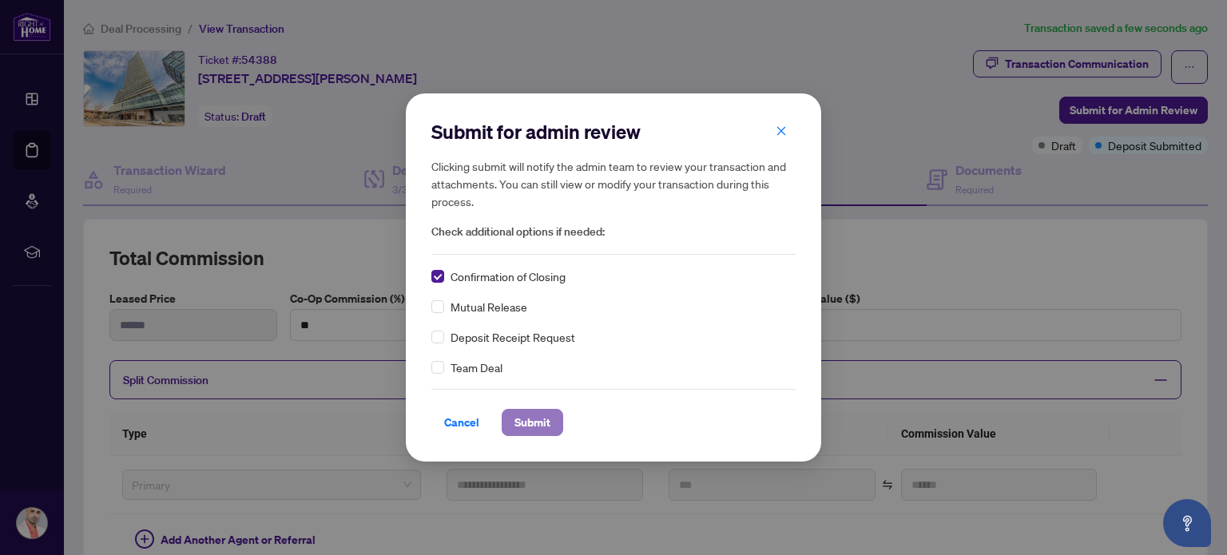
click at [533, 419] on span "Submit" at bounding box center [532, 423] width 36 height 26
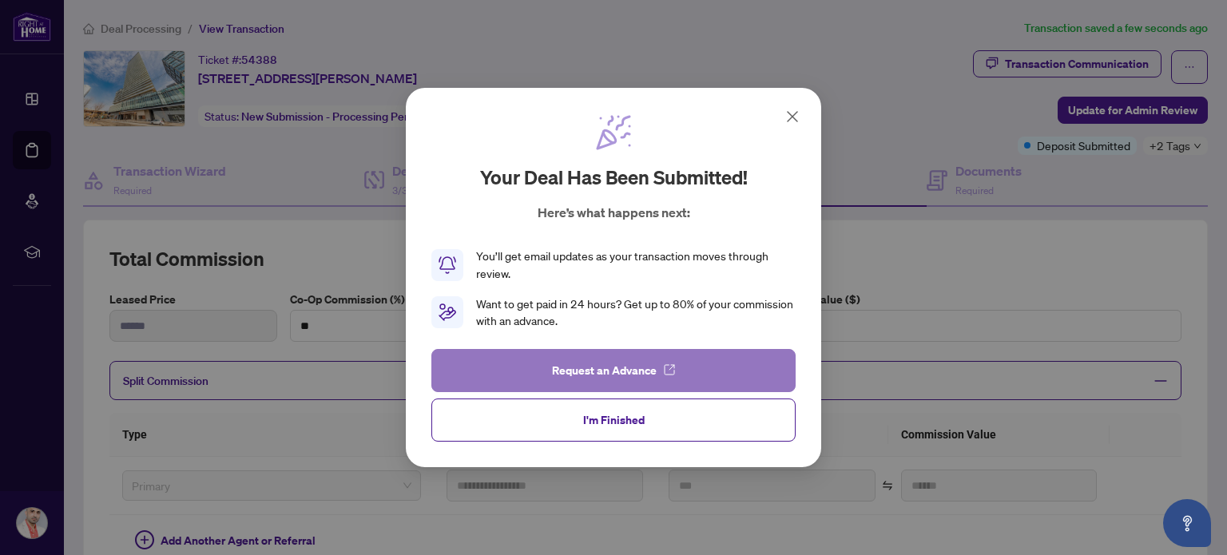
click at [585, 373] on span "Request an Advance" at bounding box center [604, 371] width 105 height 26
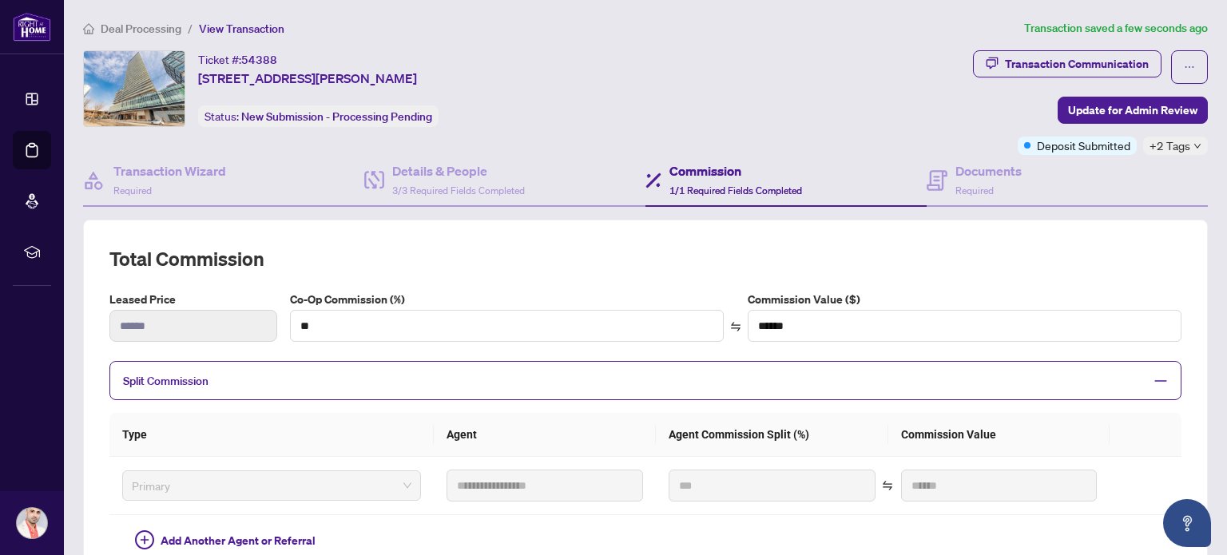
drag, startPoint x: 200, startPoint y: 79, endPoint x: 377, endPoint y: 90, distance: 177.6
click at [377, 90] on div "Ticket #: 54388 [STREET_ADDRESS][PERSON_NAME] Status: New Submission - Processi…" at bounding box center [318, 88] width 240 height 77
copy span "[STREET_ADDRESS][PERSON_NAME]"
click at [151, 26] on span "Deal Processing" at bounding box center [141, 29] width 81 height 14
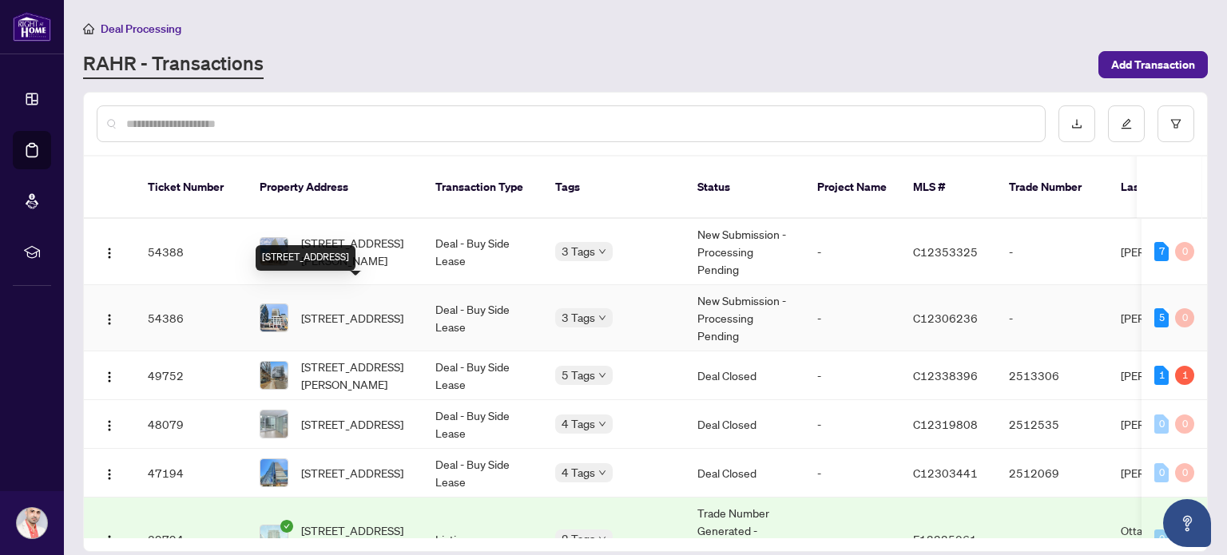
click at [351, 309] on span "[STREET_ADDRESS]" at bounding box center [352, 318] width 102 height 18
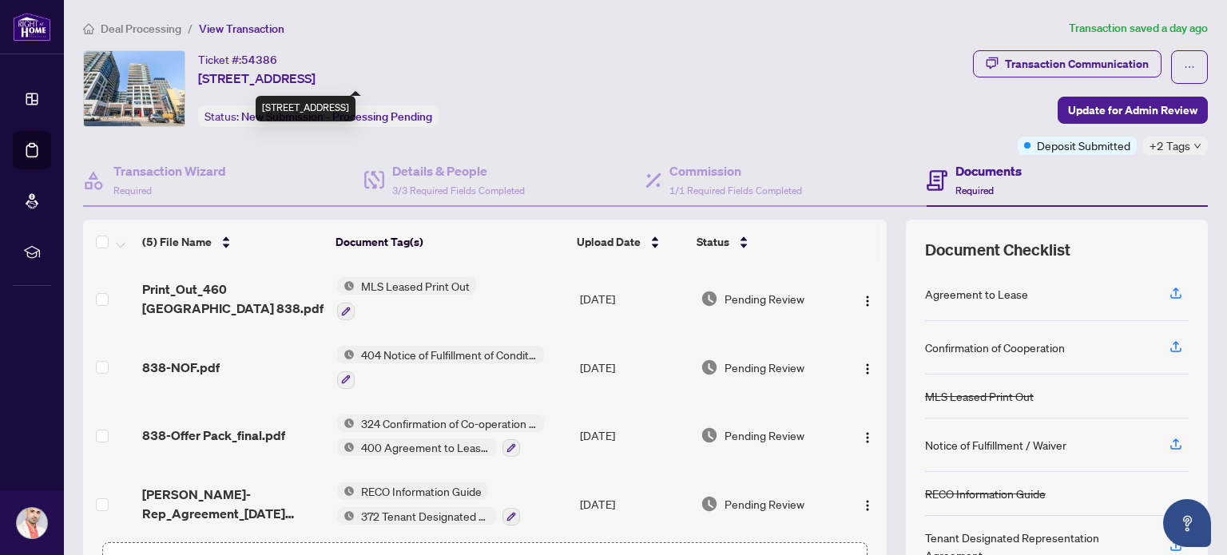
click at [200, 75] on span "[STREET_ADDRESS]" at bounding box center [256, 78] width 117 height 19
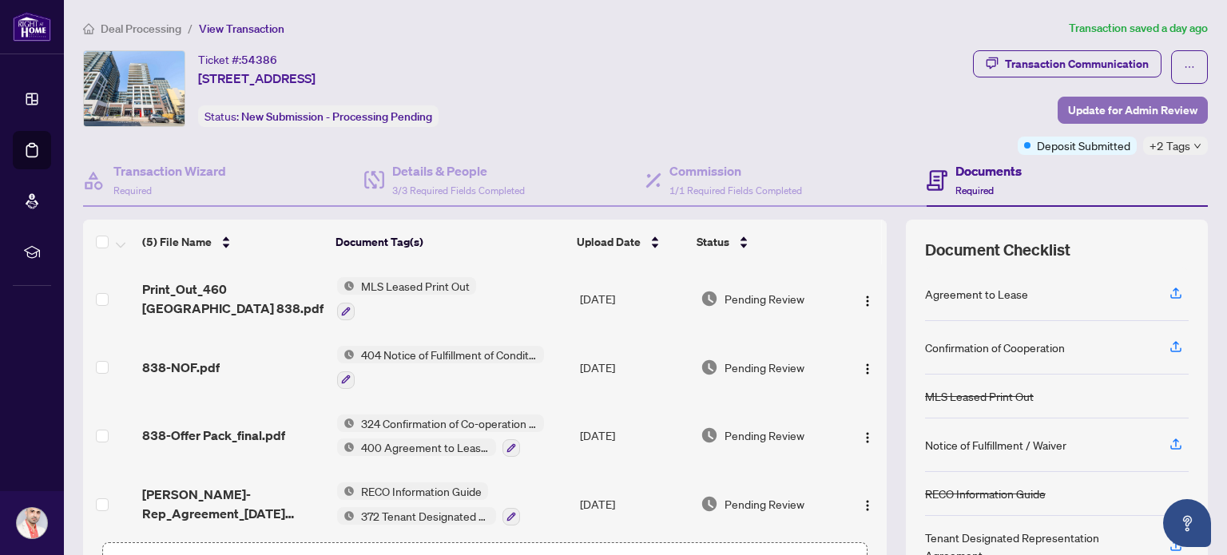
click at [1101, 111] on span "Update for Admin Review" at bounding box center [1132, 110] width 129 height 26
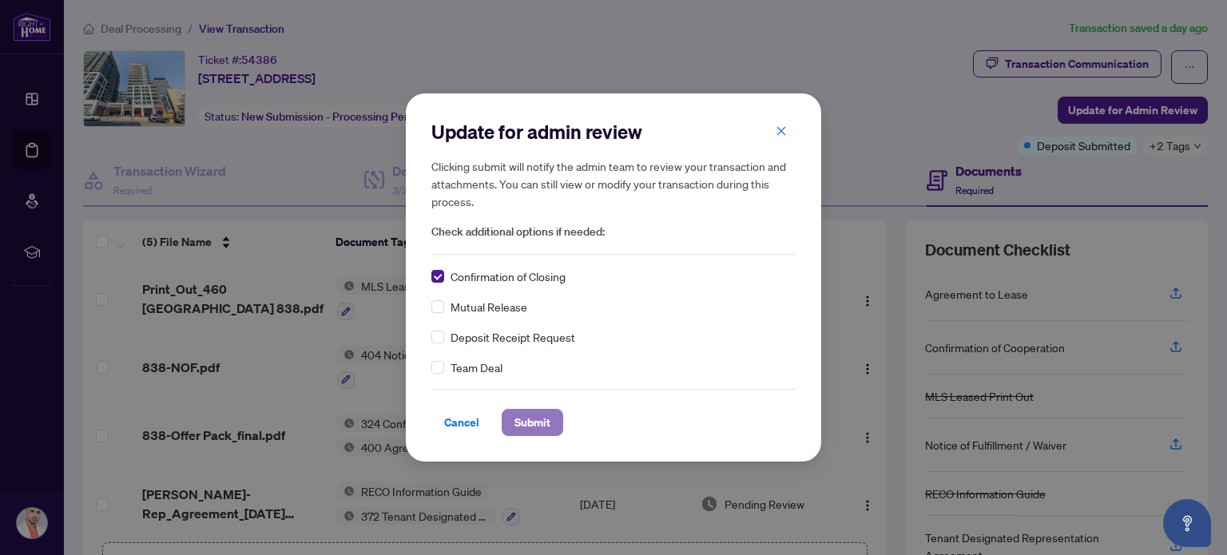
click at [521, 411] on span "Submit" at bounding box center [532, 423] width 36 height 26
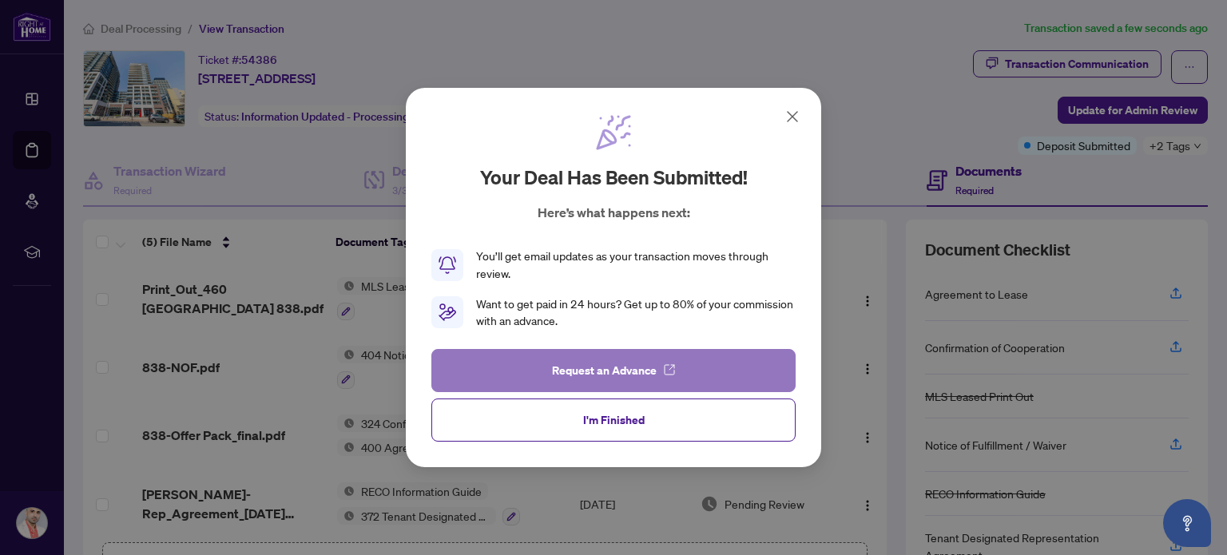
click at [616, 373] on span "Request an Advance" at bounding box center [604, 371] width 105 height 26
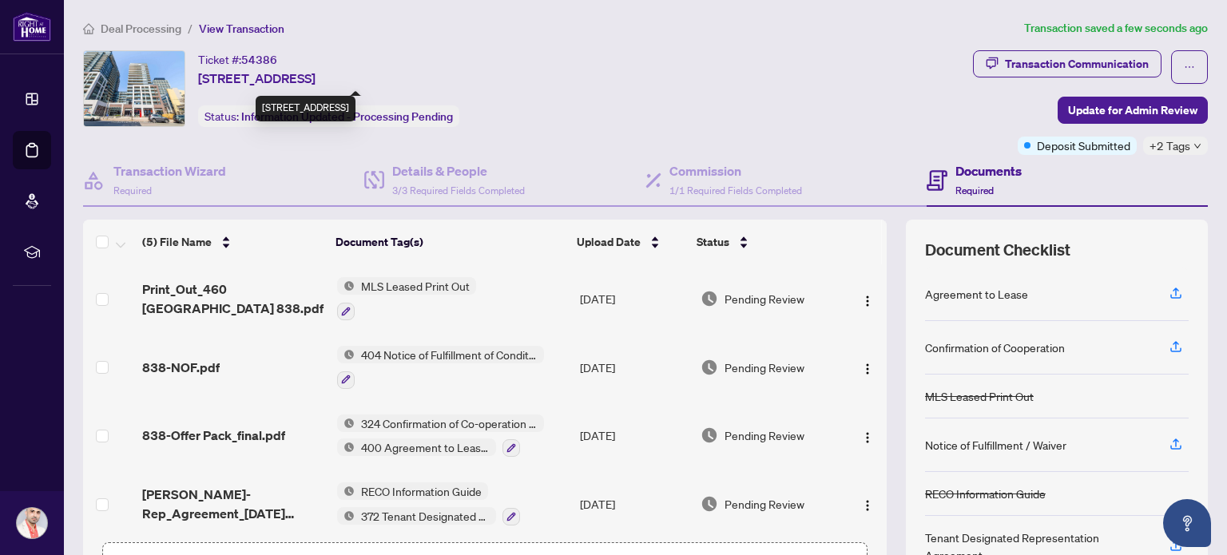
drag, startPoint x: 199, startPoint y: 77, endPoint x: 461, endPoint y: 70, distance: 262.0
click at [315, 70] on span "[STREET_ADDRESS]" at bounding box center [256, 78] width 117 height 19
copy span "[STREET_ADDRESS]"
click at [684, 175] on h4 "Commission" at bounding box center [735, 170] width 133 height 19
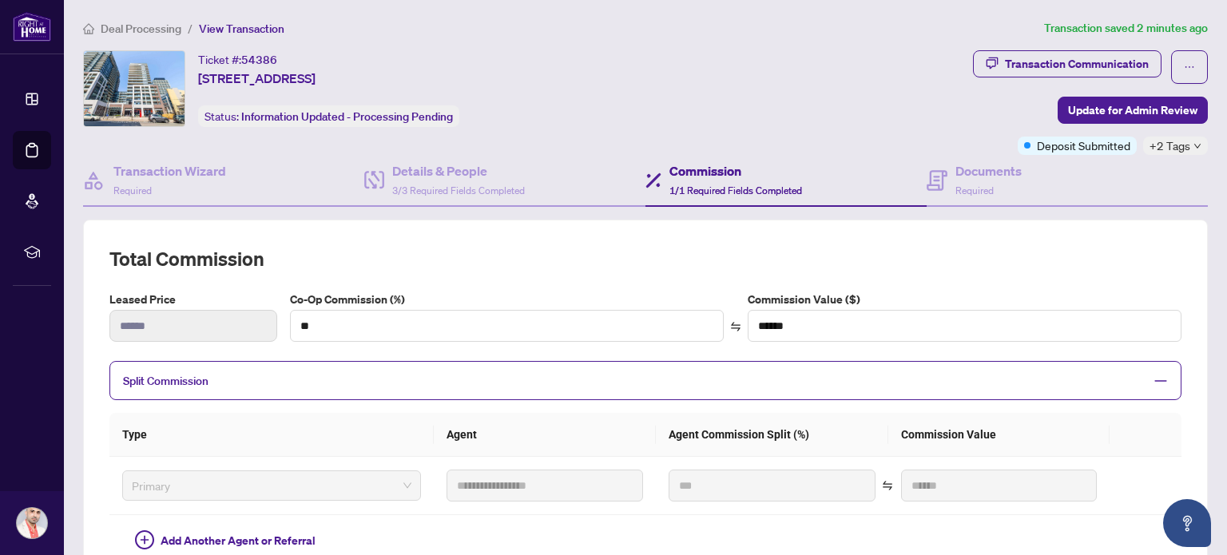
click at [153, 29] on span "Deal Processing" at bounding box center [141, 29] width 81 height 14
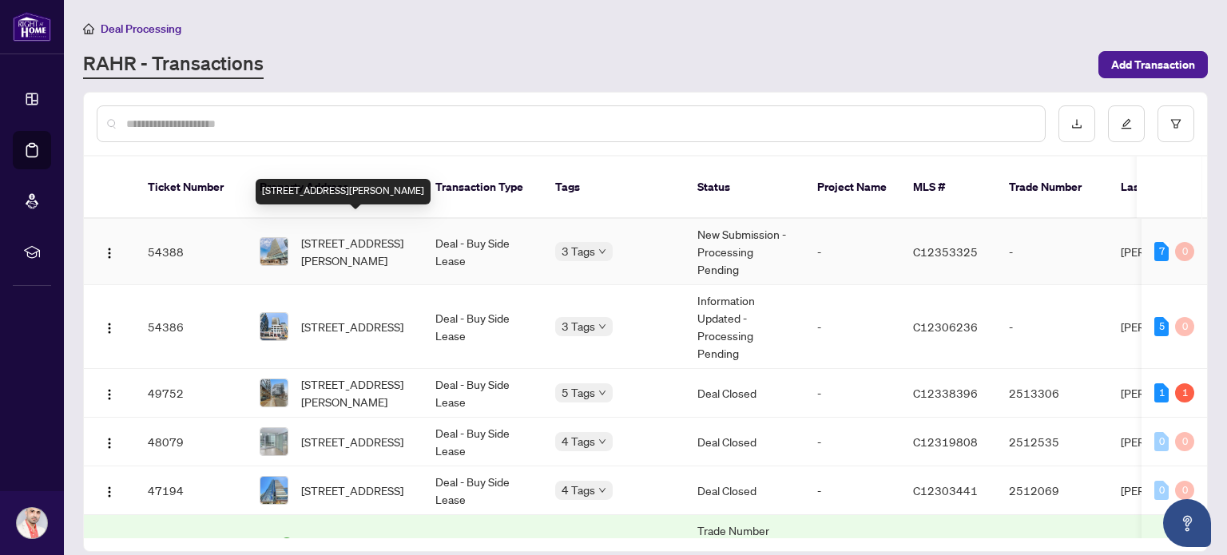
click at [374, 236] on span "[STREET_ADDRESS][PERSON_NAME]" at bounding box center [355, 251] width 109 height 35
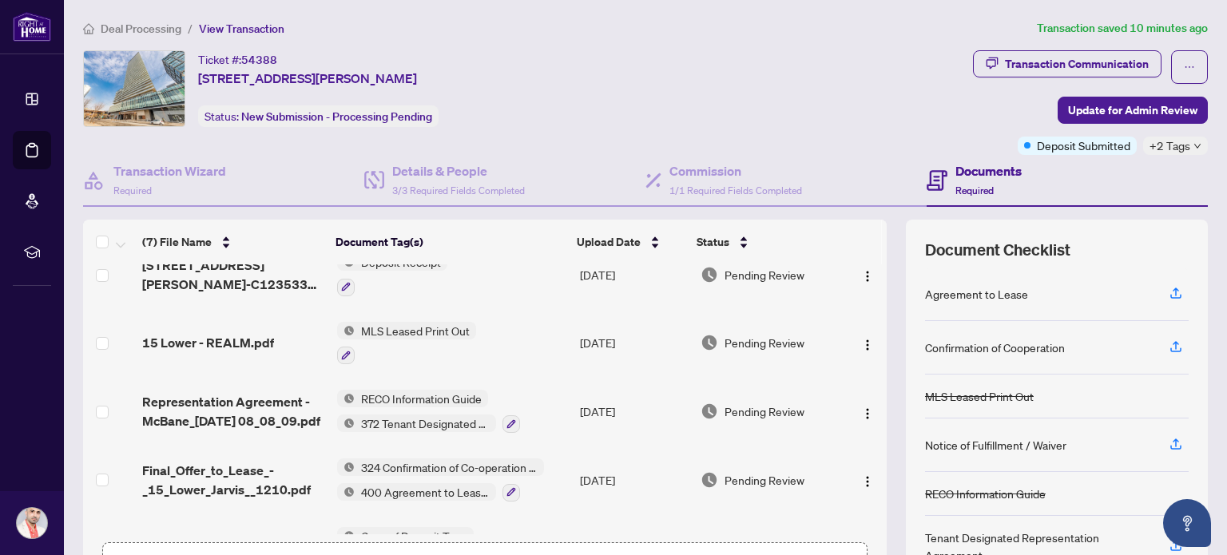
scroll to position [160, 0]
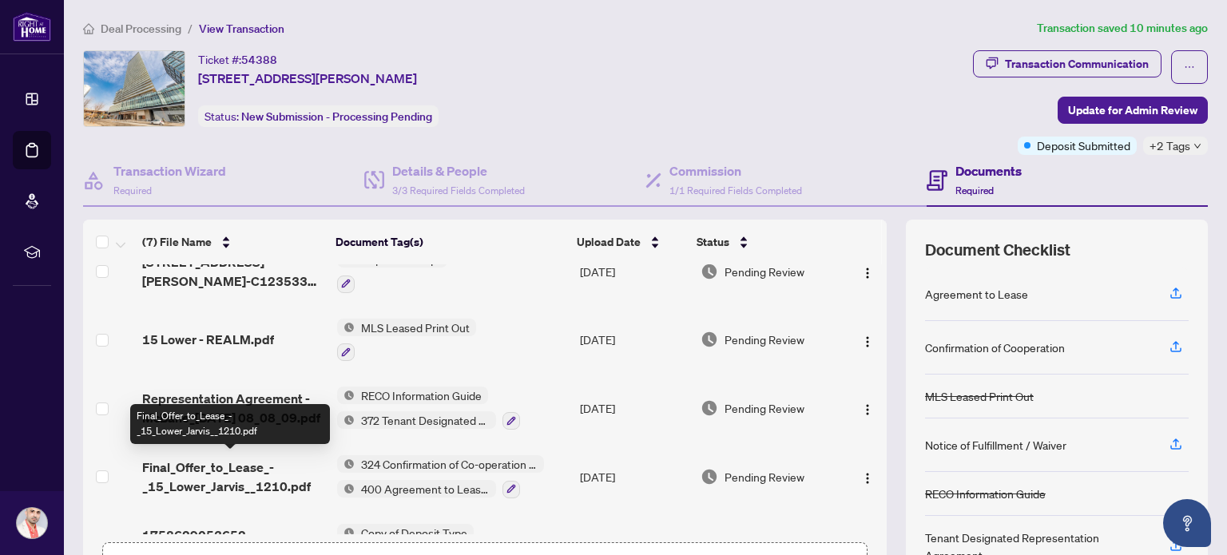
click at [221, 459] on span "Final_Offer_to_Lease_-_15_Lower_Jarvis__1210.pdf" at bounding box center [232, 477] width 181 height 38
